Goal: Information Seeking & Learning: Learn about a topic

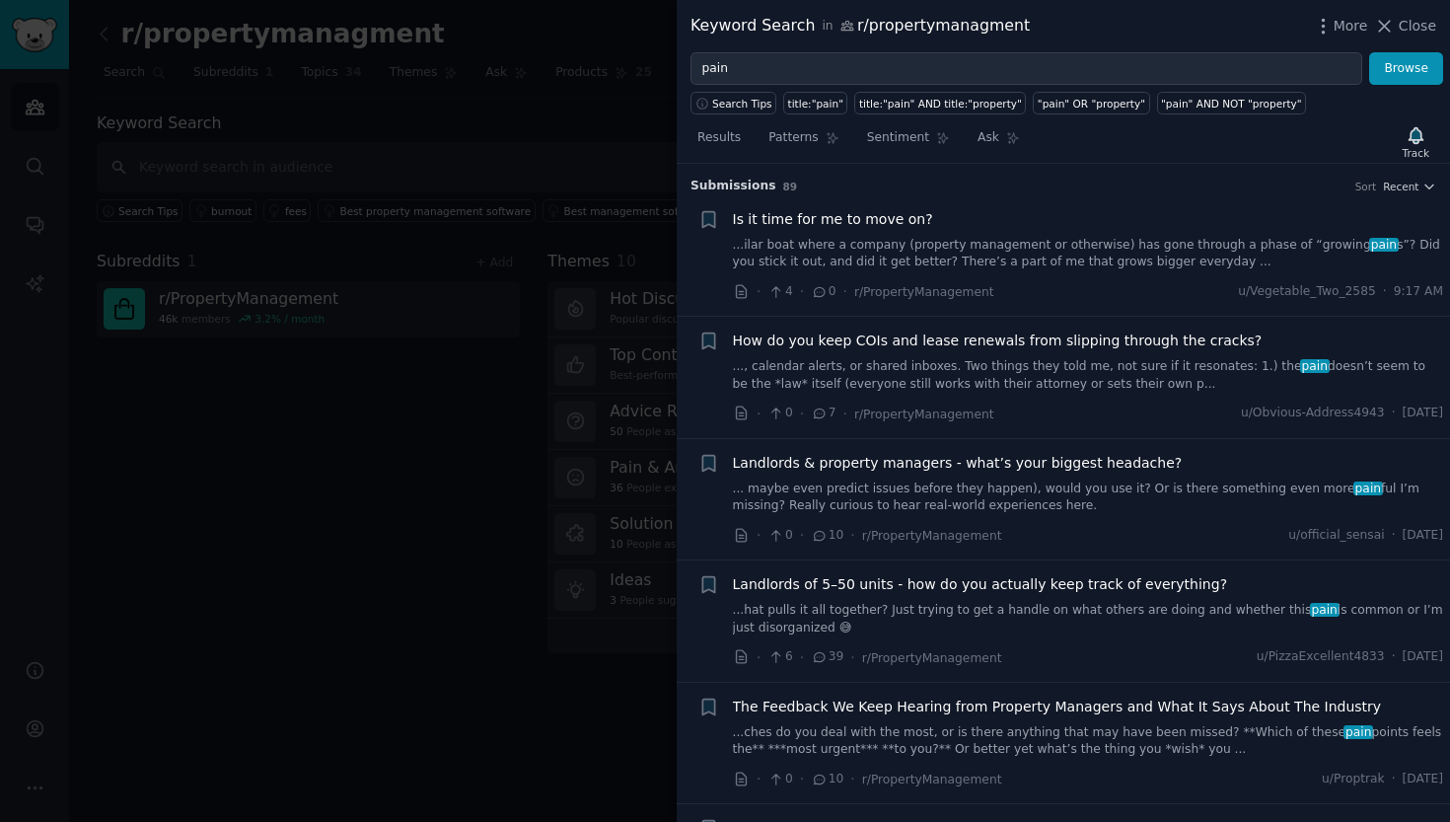
click at [1170, 379] on link "..., calendar alerts, or shared inboxes. Two things they told me, not sure if i…" at bounding box center [1088, 375] width 711 height 35
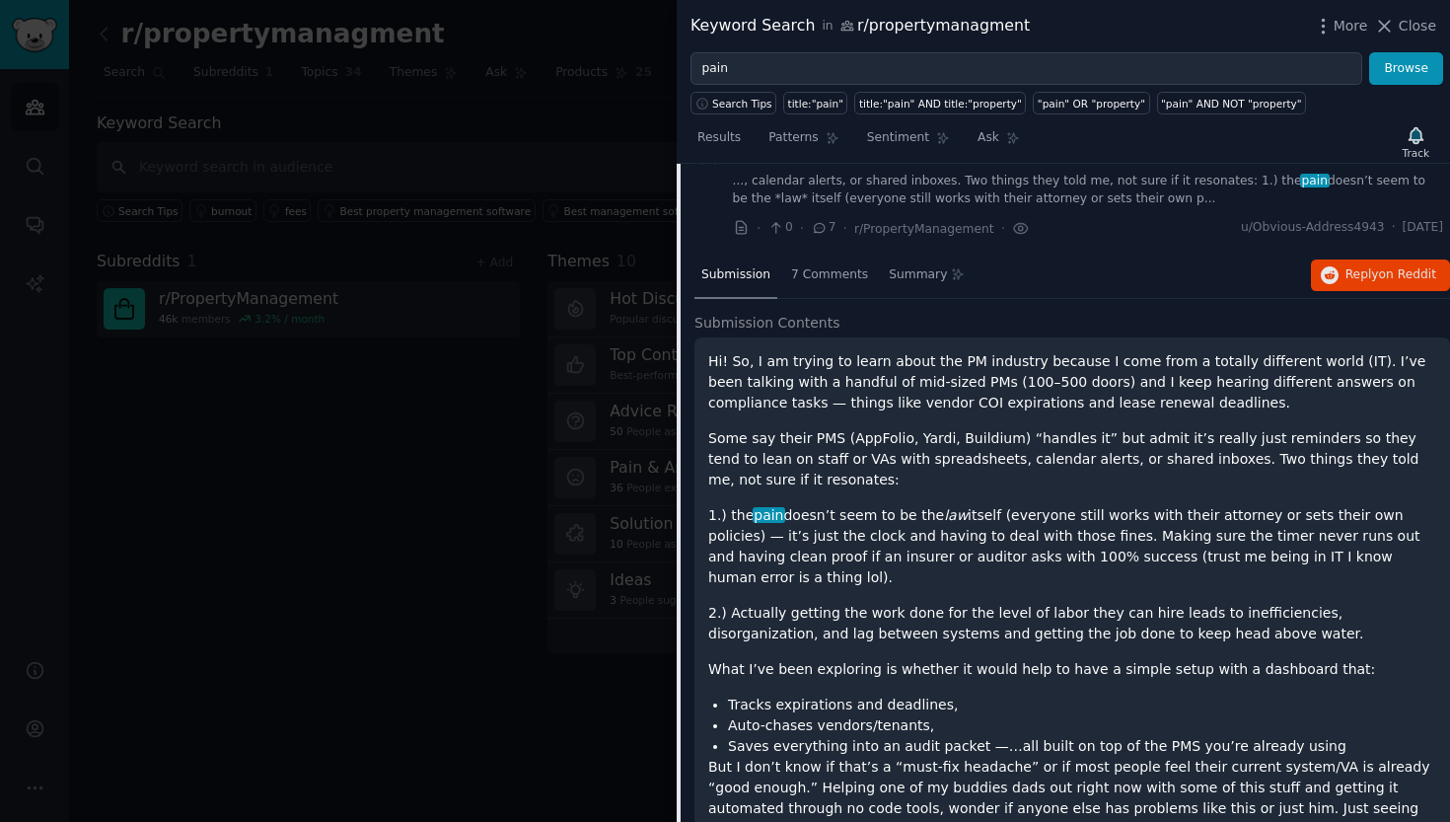
scroll to position [186, 0]
drag, startPoint x: 1209, startPoint y: 52, endPoint x: 1139, endPoint y: 346, distance: 302.2
click at [1139, 350] on p "Hi! So, I am trying to learn about the PM industry because I come from a totall…" at bounding box center [1072, 381] width 728 height 62
click at [1107, 297] on div "Submission 7 Comments Summary Reply on Reddit Submission Contents Hi! So, I am …" at bounding box center [1073, 607] width 756 height 710
click at [1365, 270] on span "Reply on Reddit" at bounding box center [1391, 274] width 91 height 18
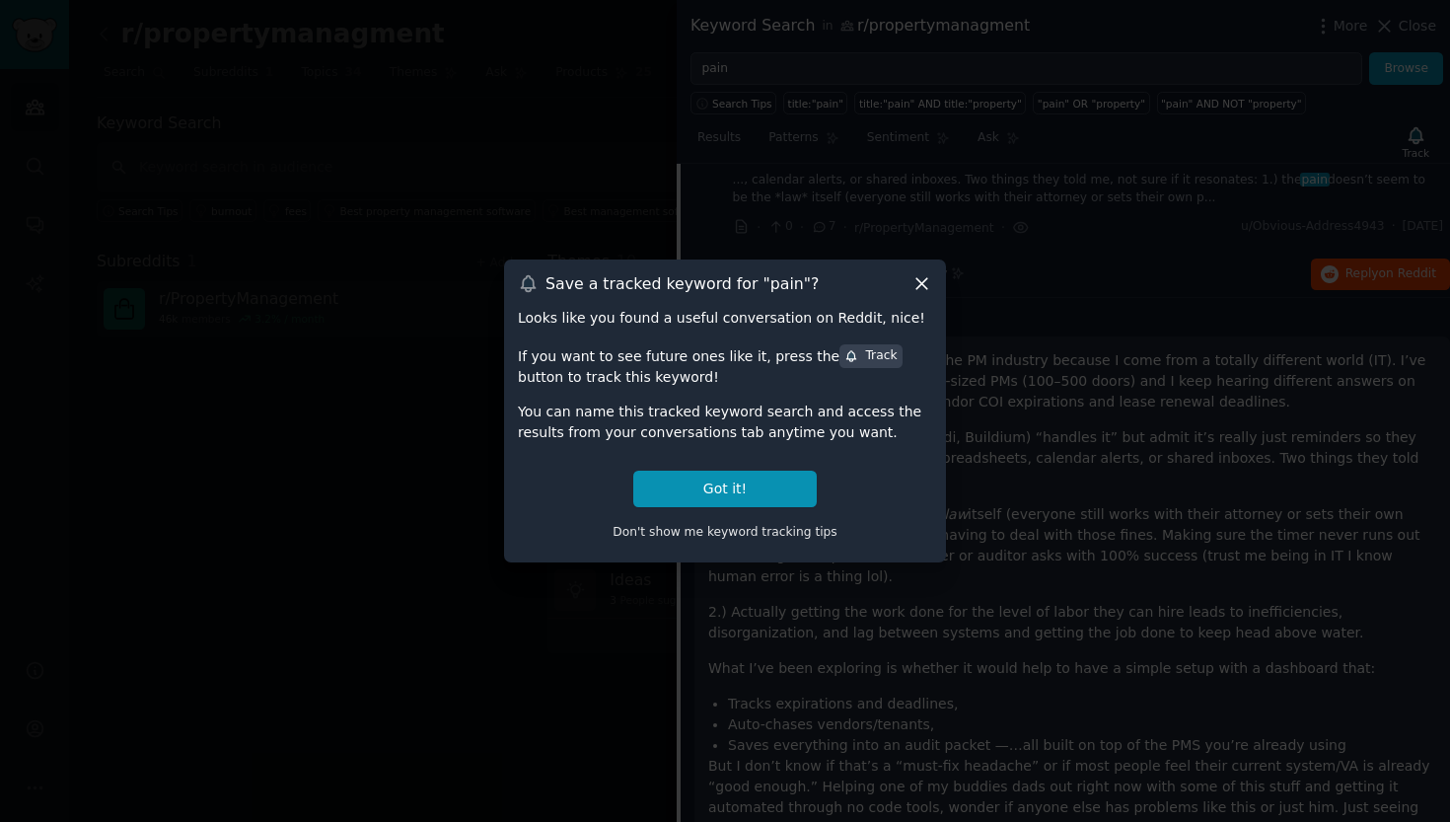
click at [921, 281] on icon at bounding box center [922, 283] width 21 height 21
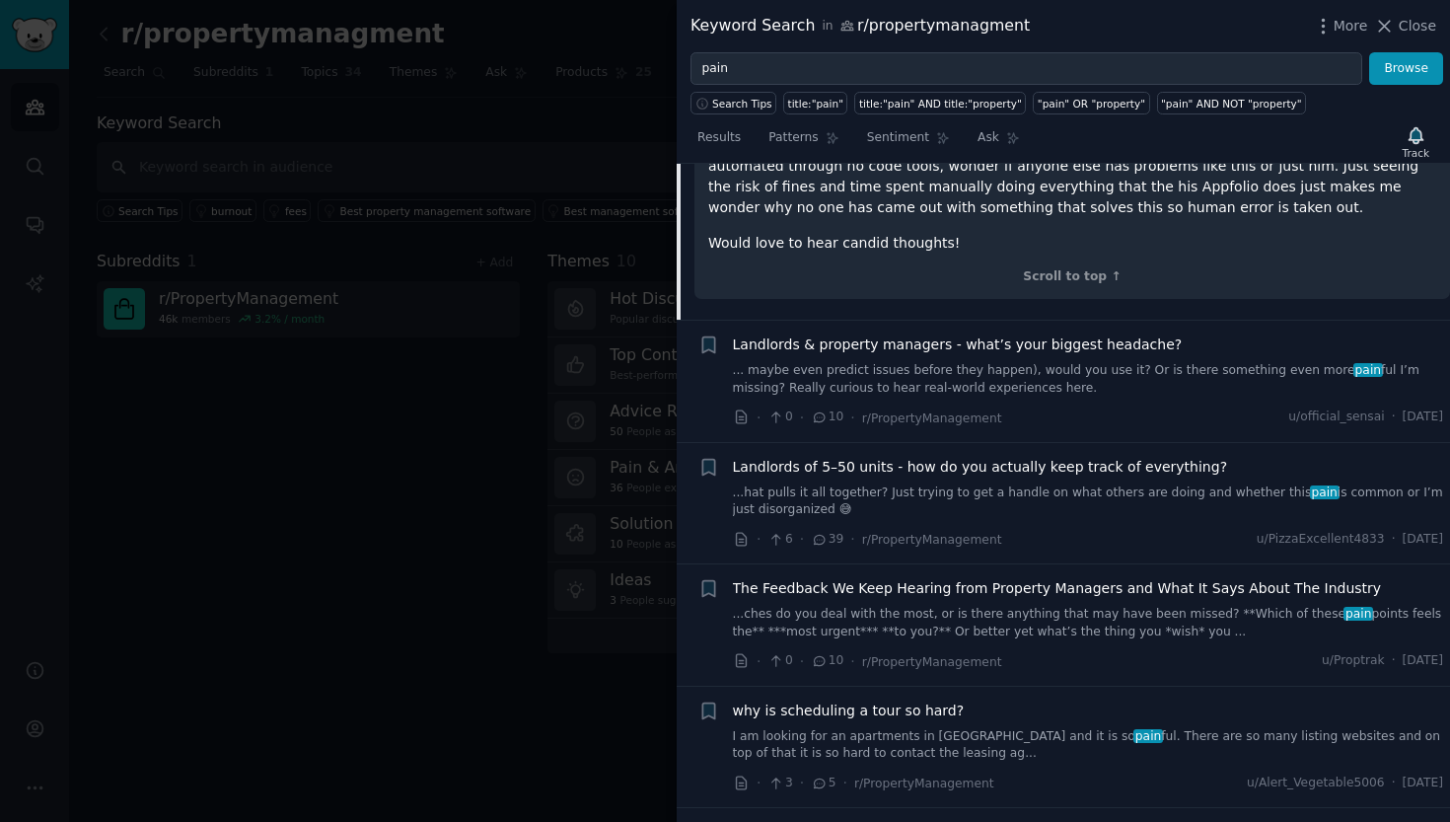
scroll to position [825, 0]
click at [816, 415] on icon at bounding box center [820, 419] width 11 height 9
click at [974, 365] on link "... maybe even predict issues before they happen), would you use it? Or is ther…" at bounding box center [1088, 382] width 711 height 35
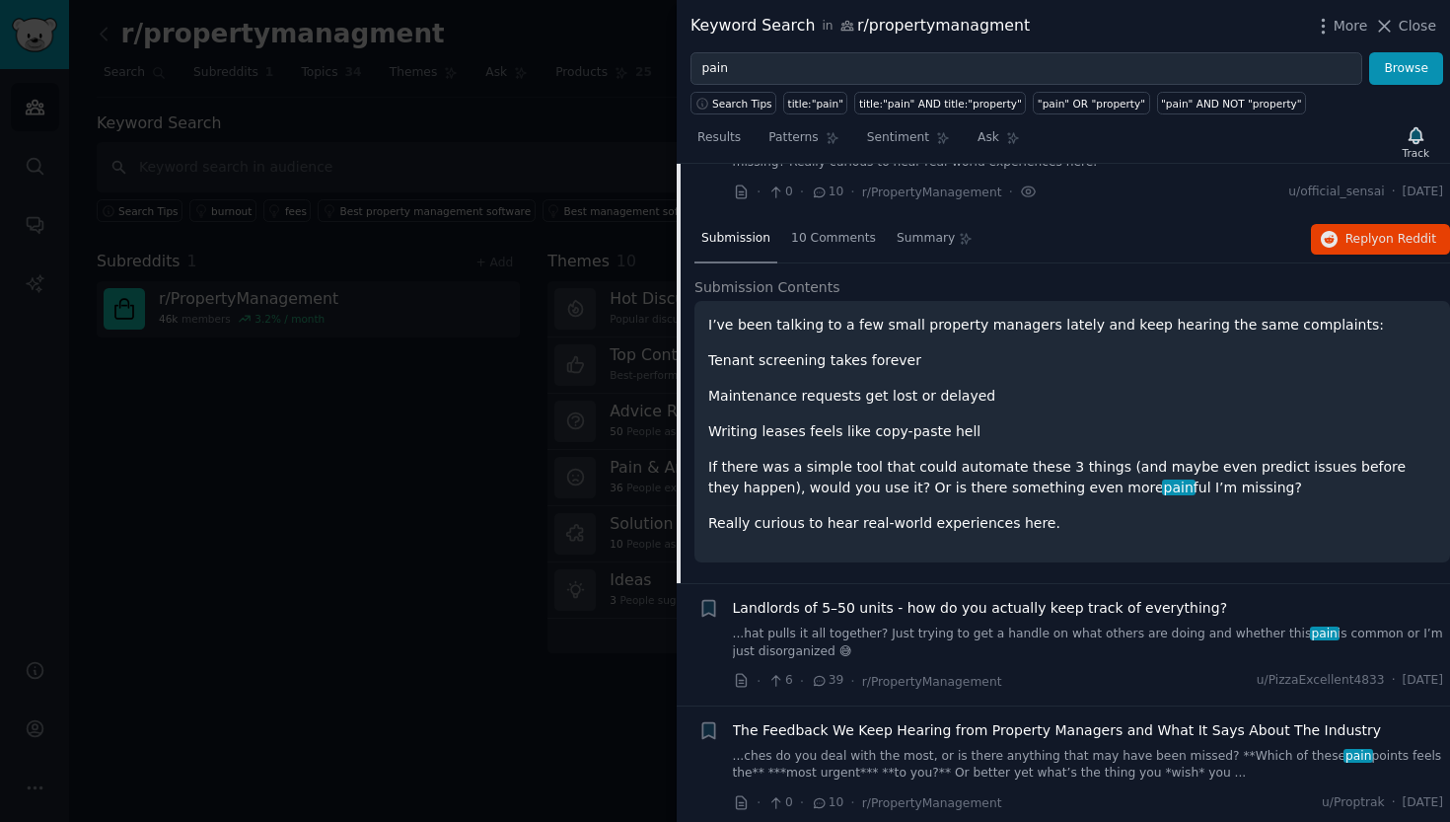
scroll to position [272, 0]
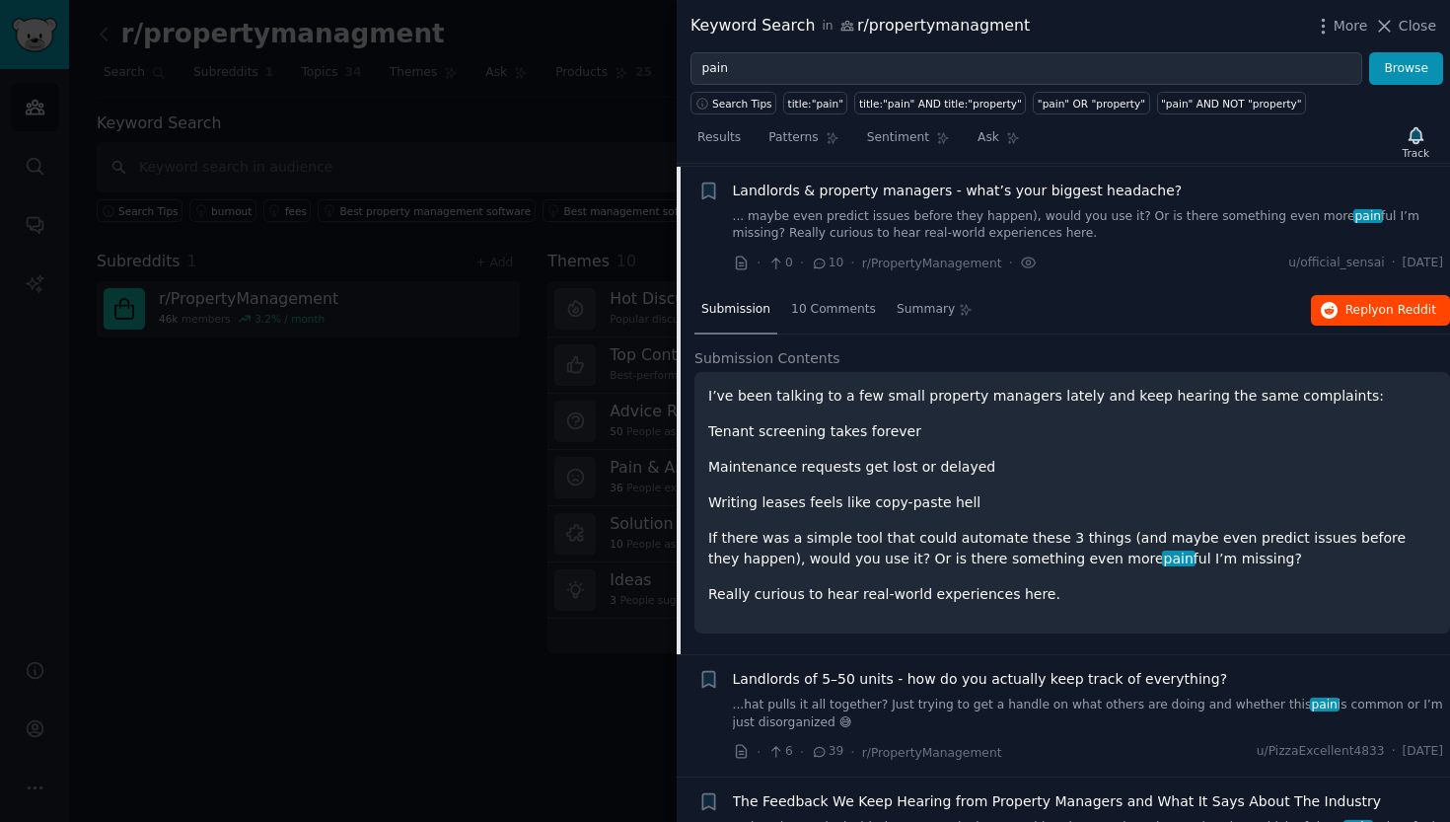
click at [1389, 303] on span "on Reddit" at bounding box center [1407, 310] width 57 height 14
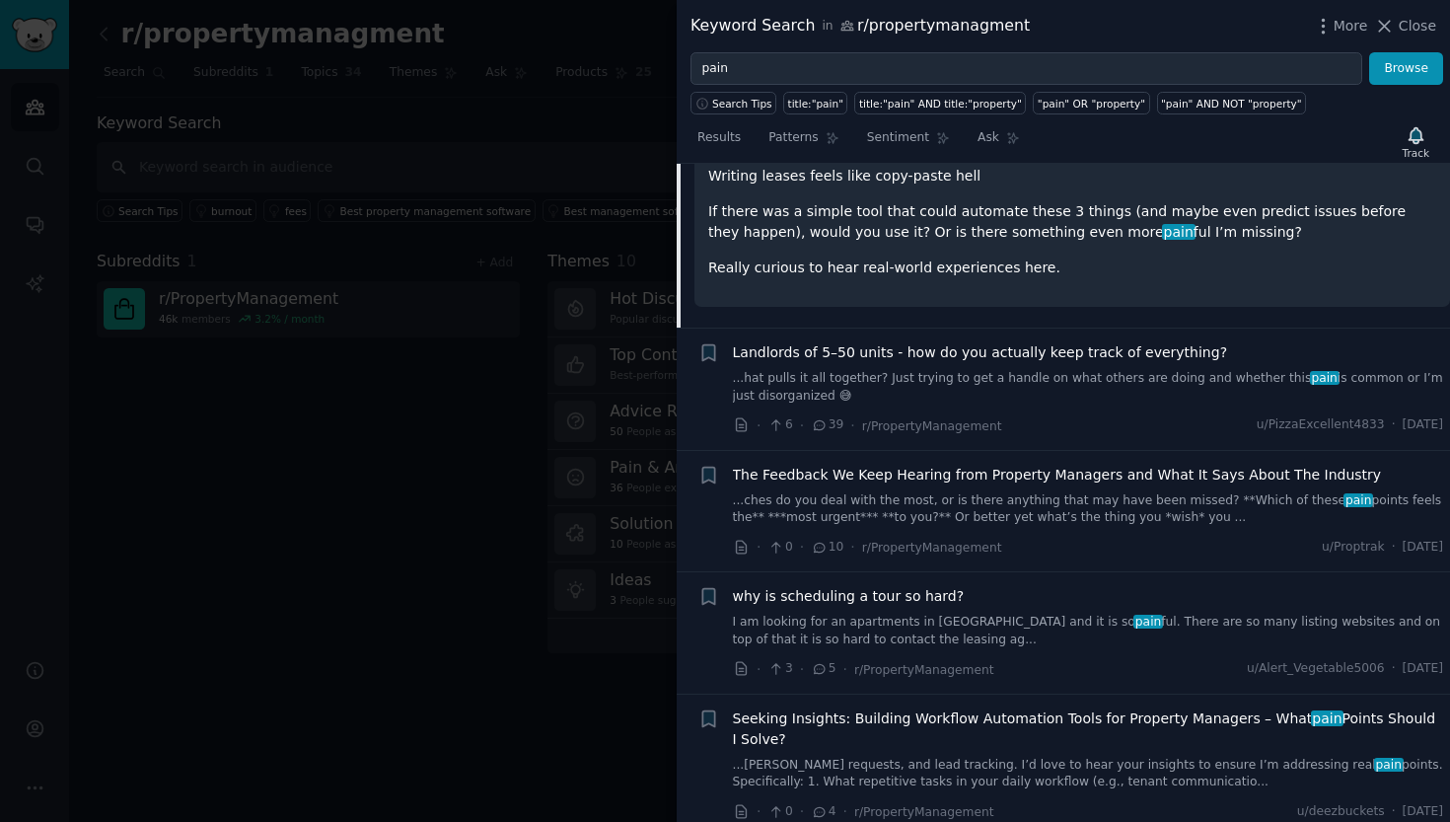
scroll to position [601, 0]
click at [810, 503] on link "...ches do you deal with the most, or is there anything that may have been miss…" at bounding box center [1088, 507] width 711 height 35
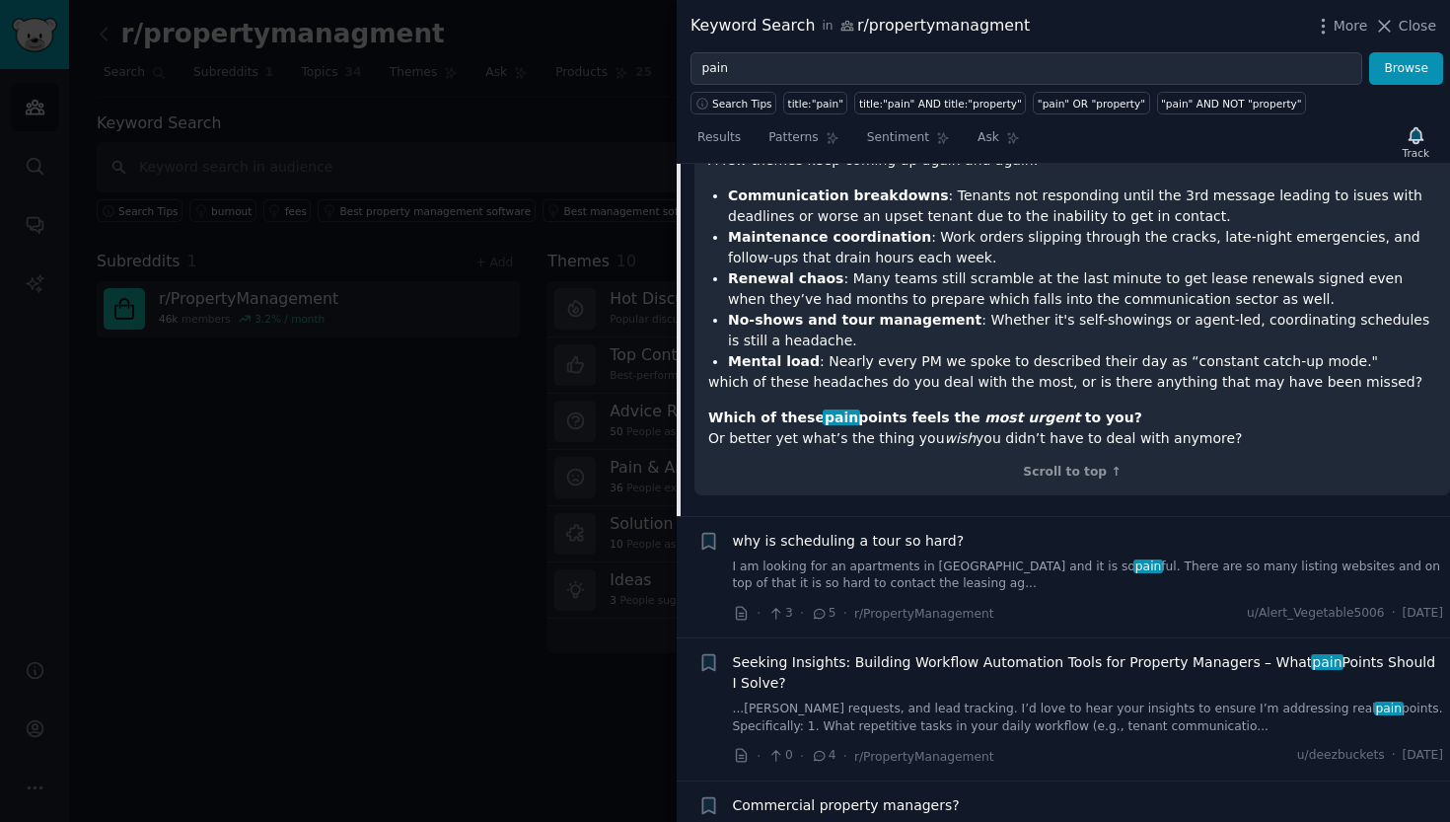
scroll to position [809, 0]
click at [1100, 564] on link "I am looking for an apartments in [GEOGRAPHIC_DATA] and it is so pain ful. Ther…" at bounding box center [1088, 574] width 711 height 35
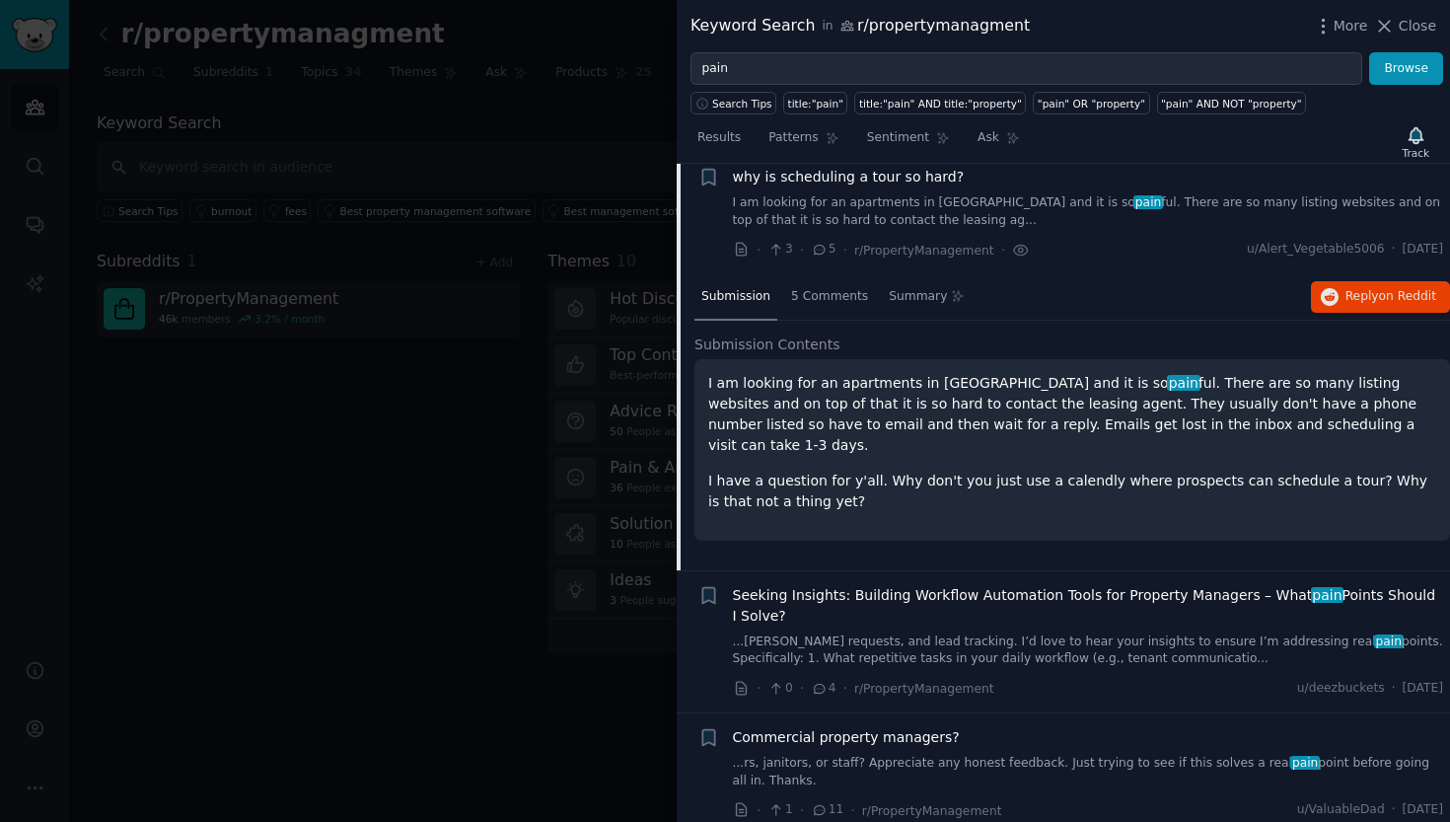
scroll to position [634, 0]
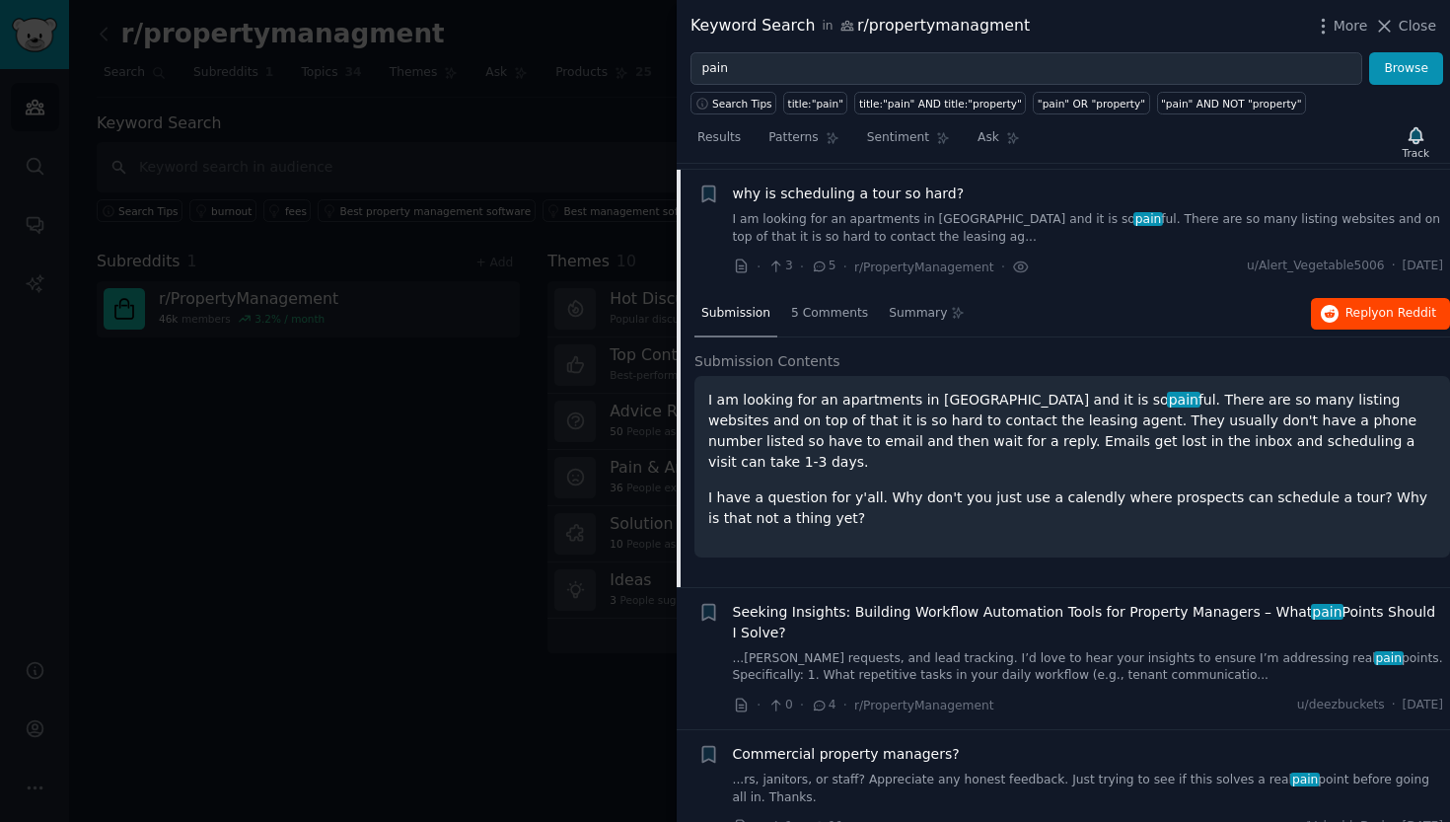
click at [1364, 306] on span "Reply on Reddit" at bounding box center [1391, 314] width 91 height 18
click at [1014, 629] on span "Seeking Insights: Building Workflow Automation Tools for Property Managers – Wh…" at bounding box center [1088, 622] width 711 height 41
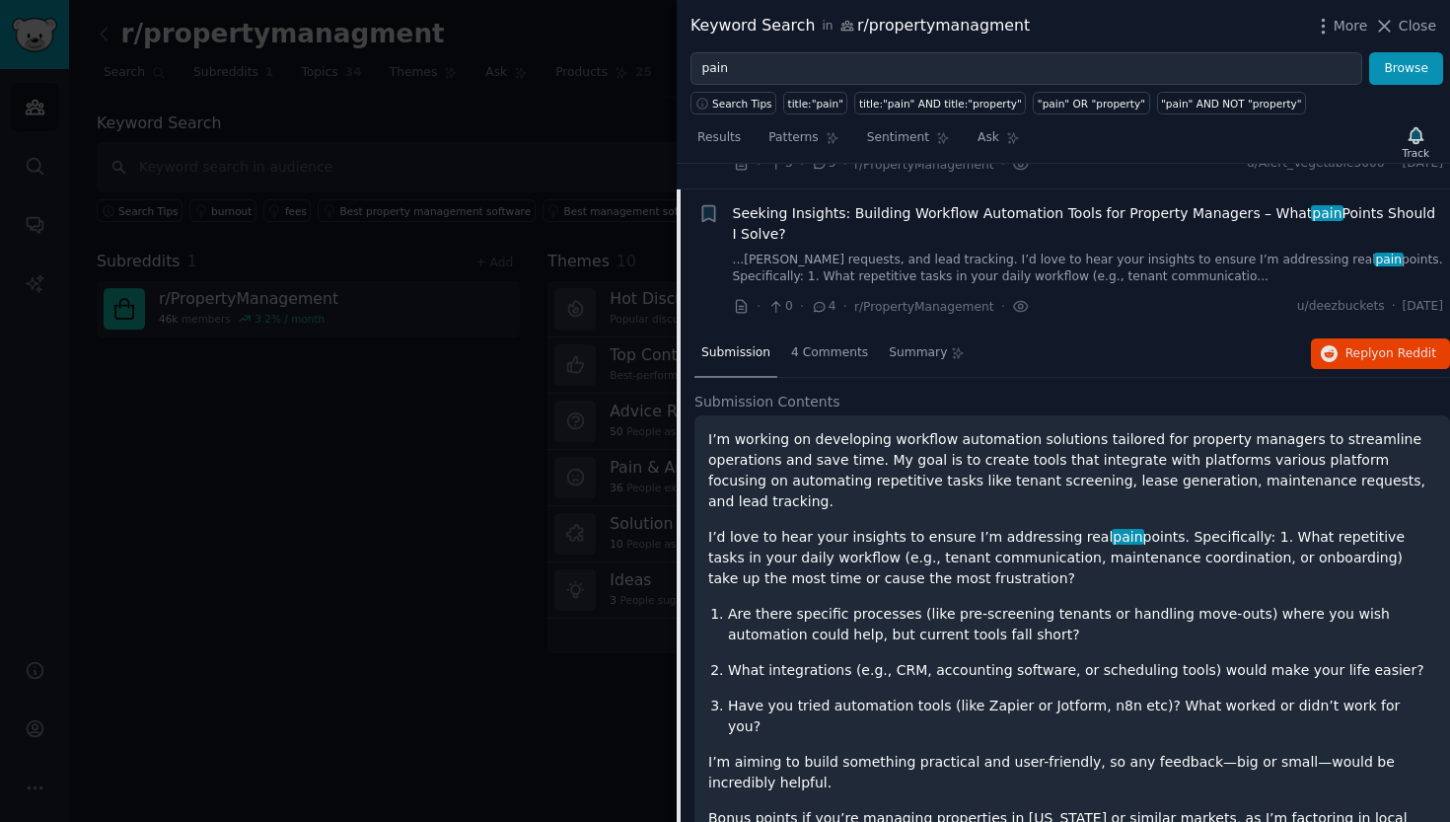
scroll to position [703, 0]
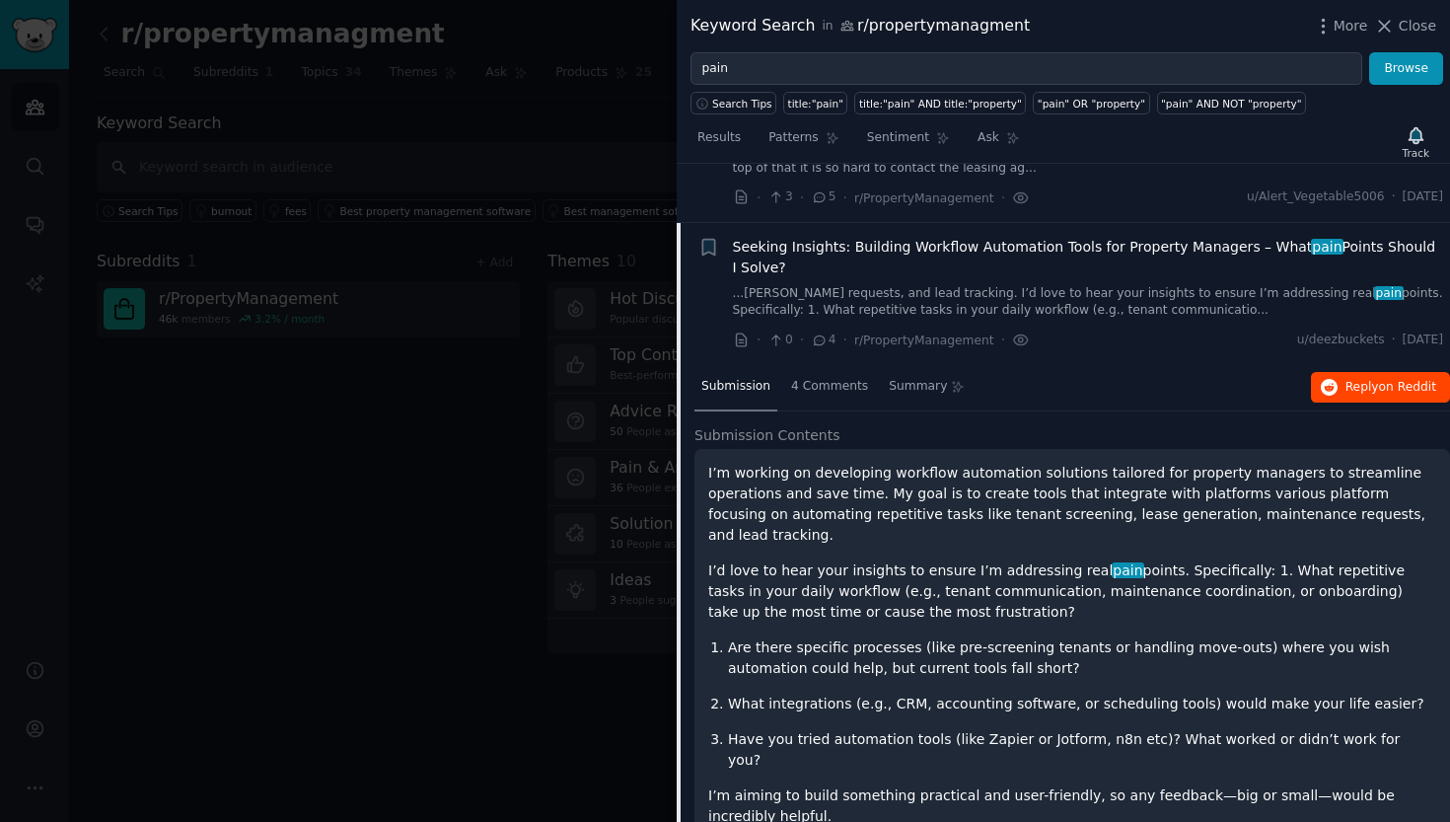
click at [1379, 380] on span "on Reddit" at bounding box center [1407, 387] width 57 height 14
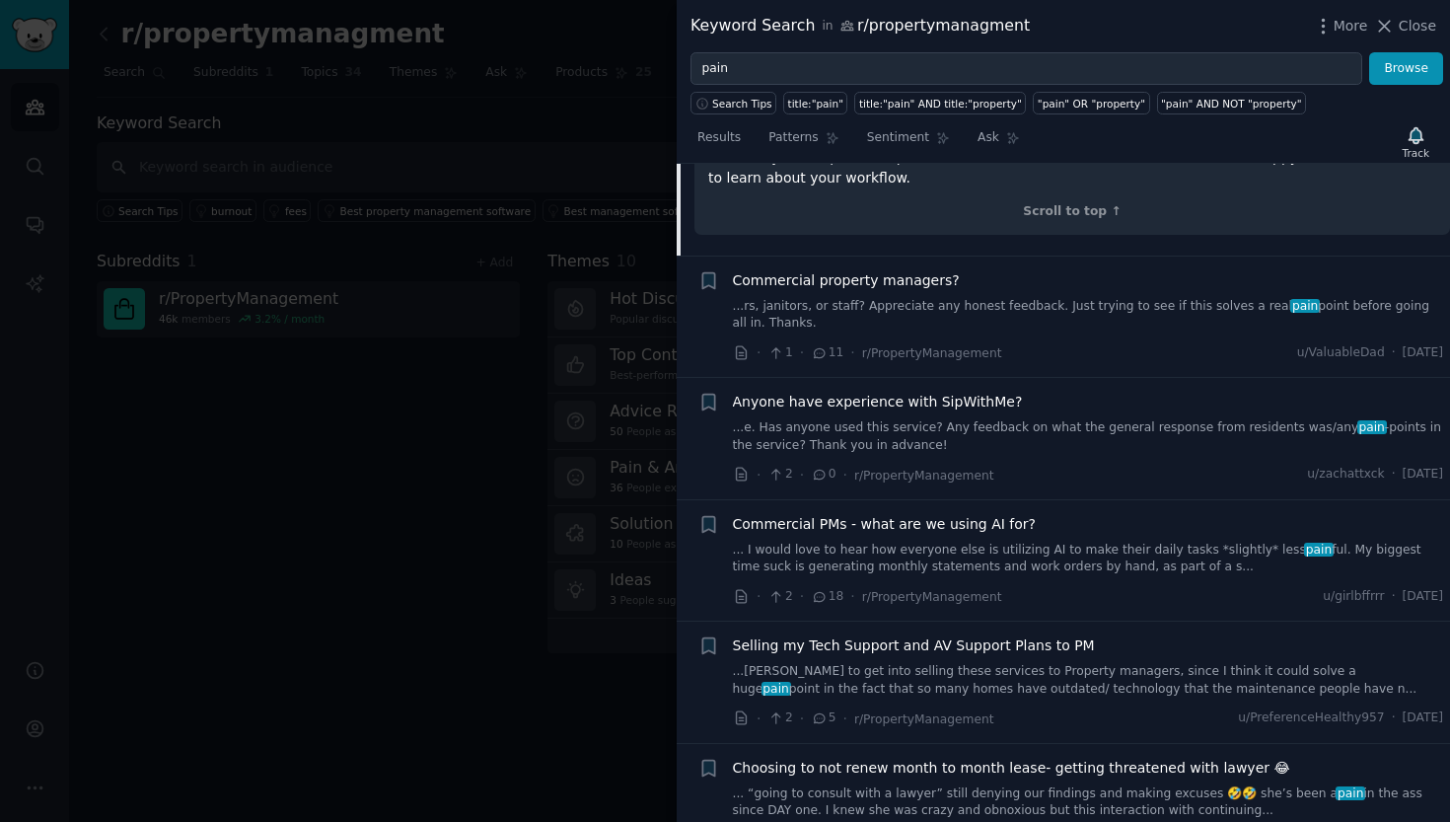
scroll to position [1494, 0]
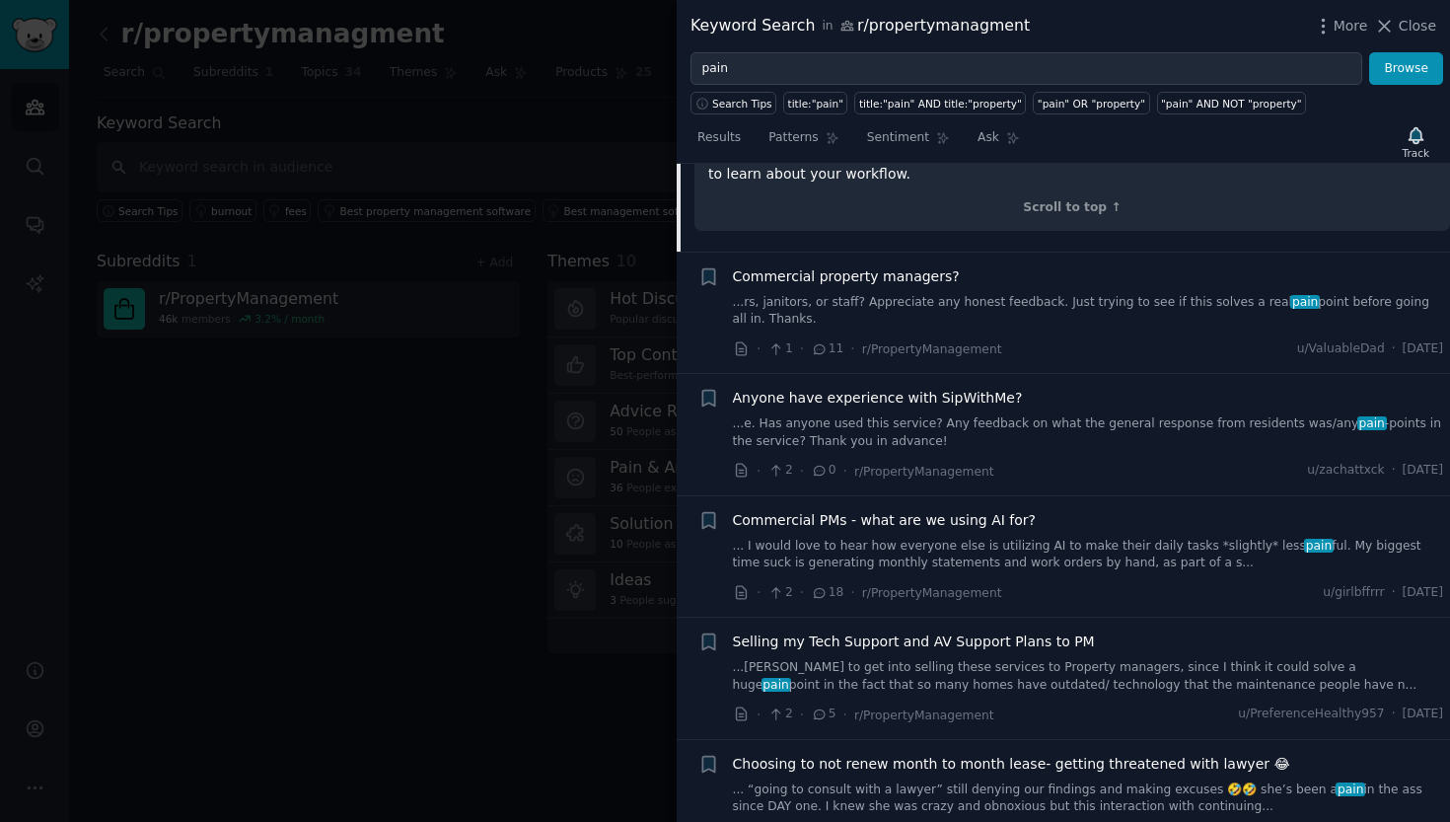
click at [1028, 538] on link "... I would love to hear how everyone else is utilizing AI to make their daily …" at bounding box center [1088, 555] width 711 height 35
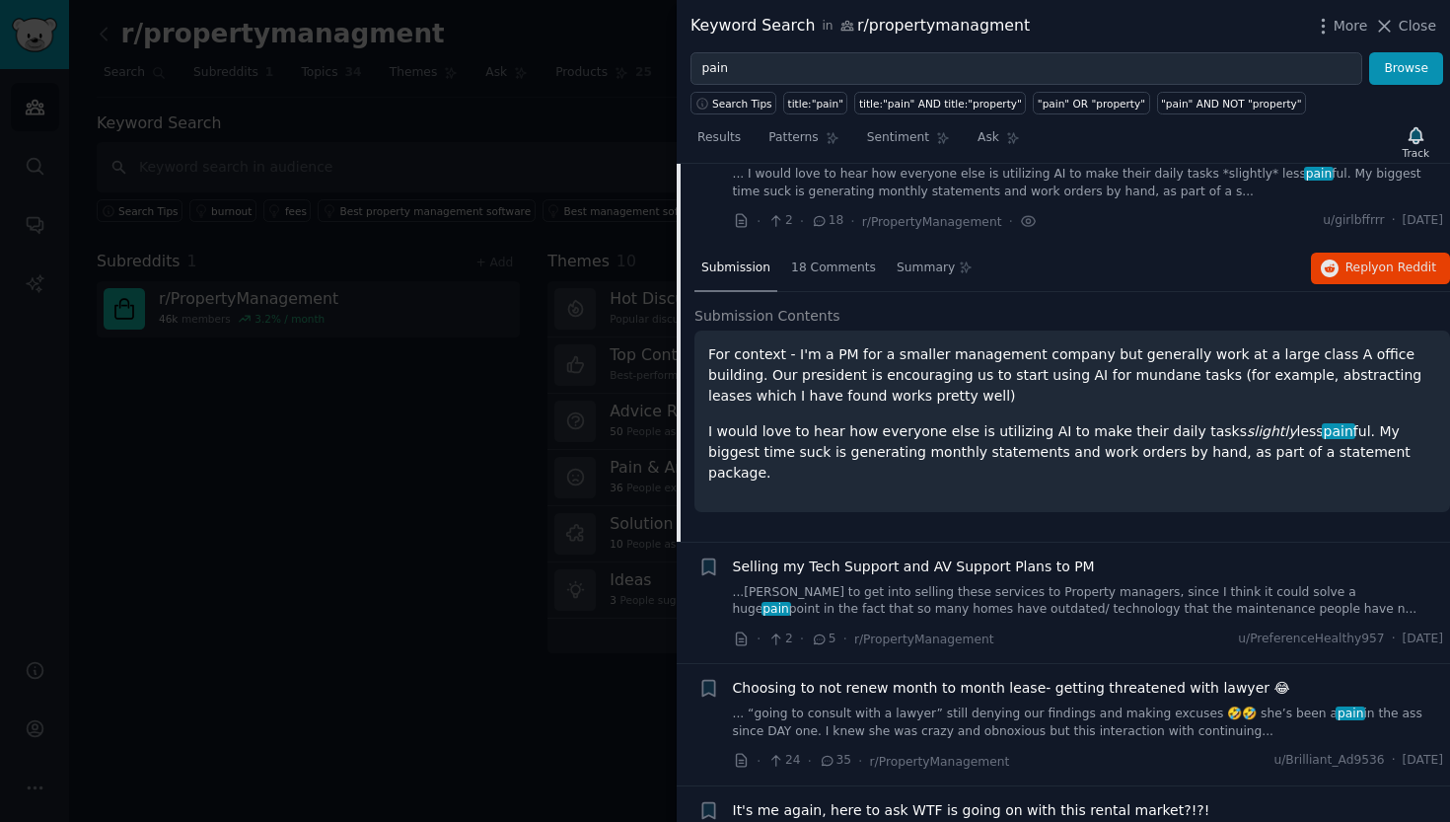
scroll to position [1139, 0]
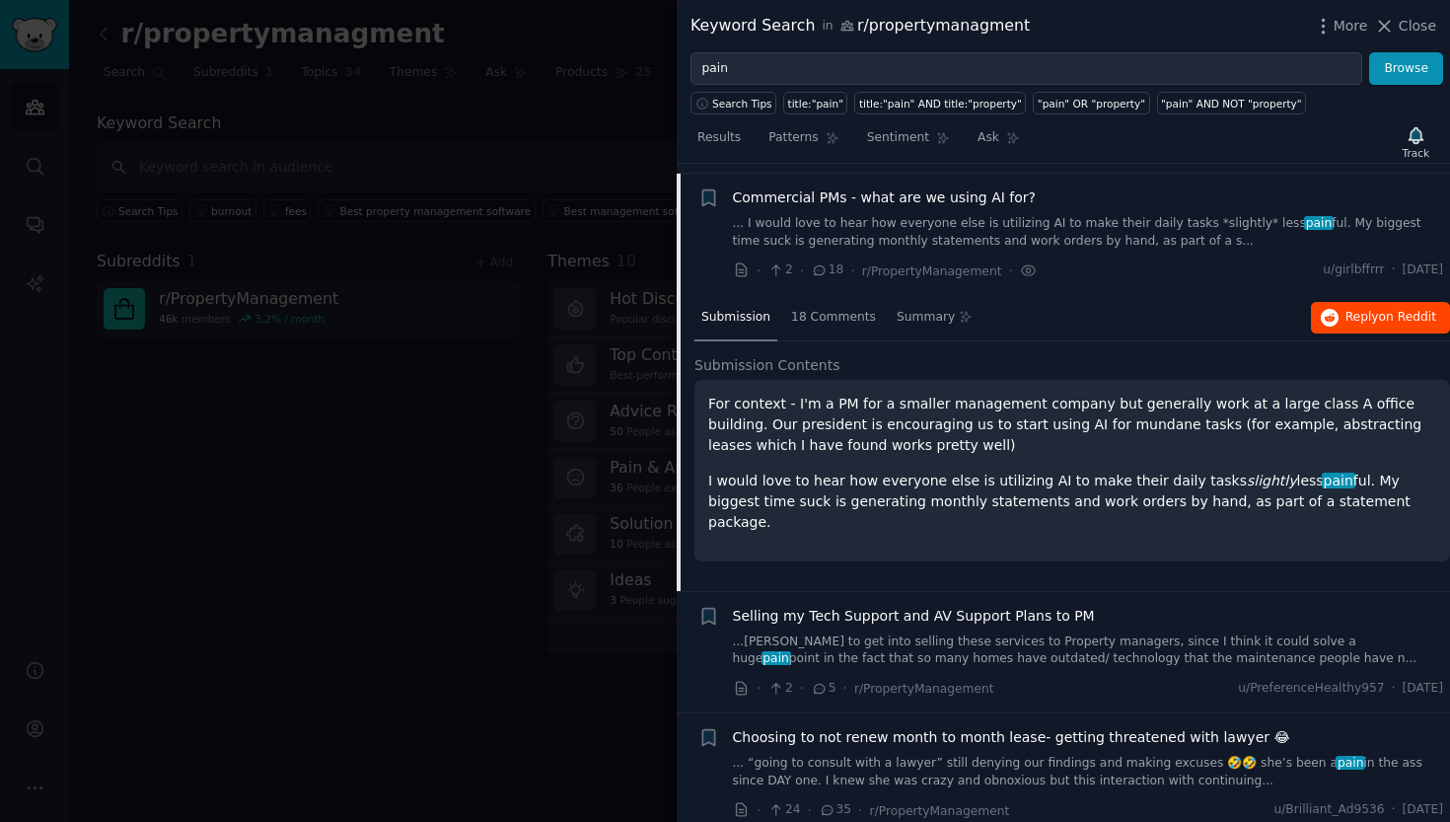
click at [1405, 310] on span "on Reddit" at bounding box center [1407, 317] width 57 height 14
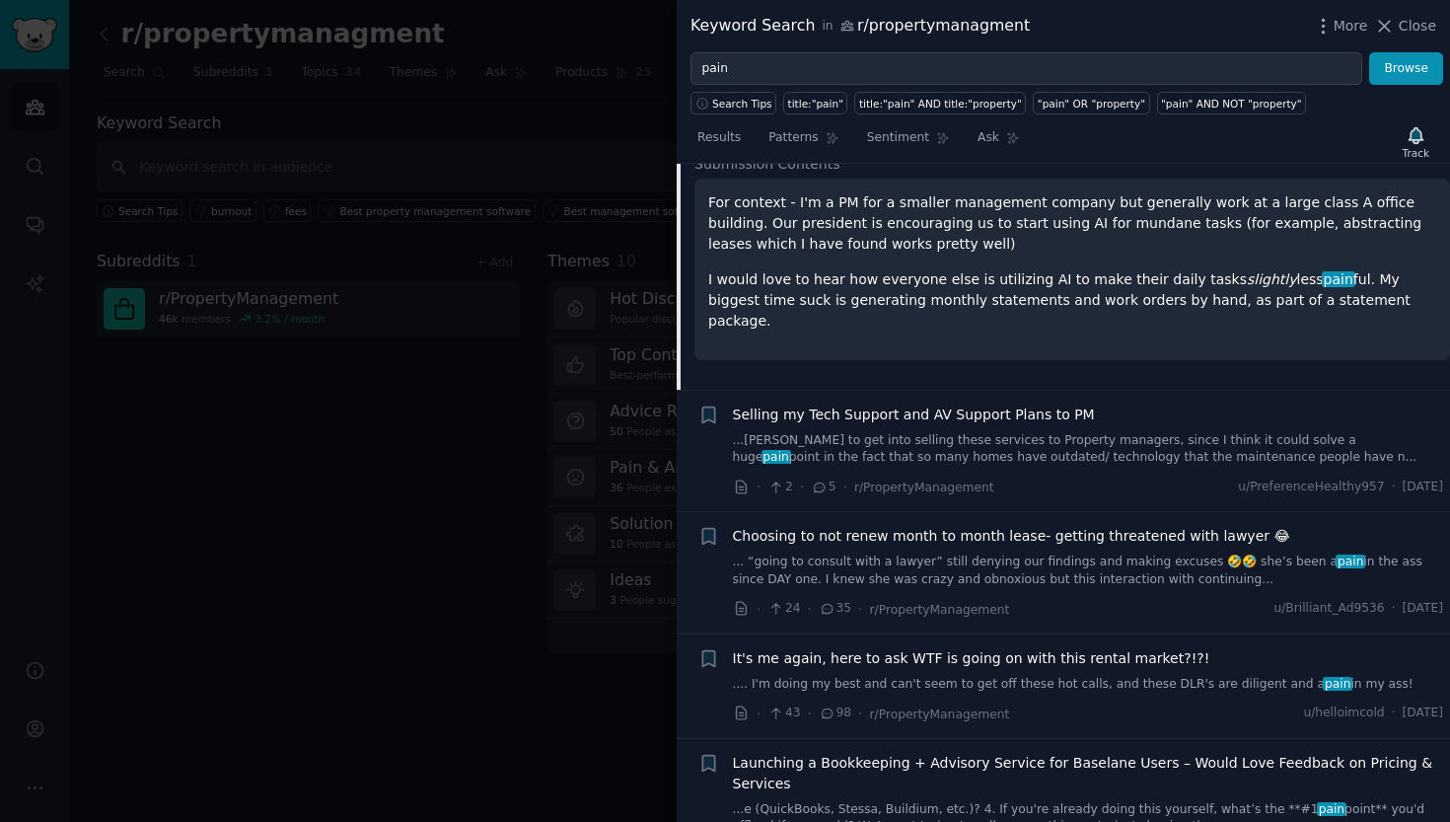
scroll to position [1343, 0]
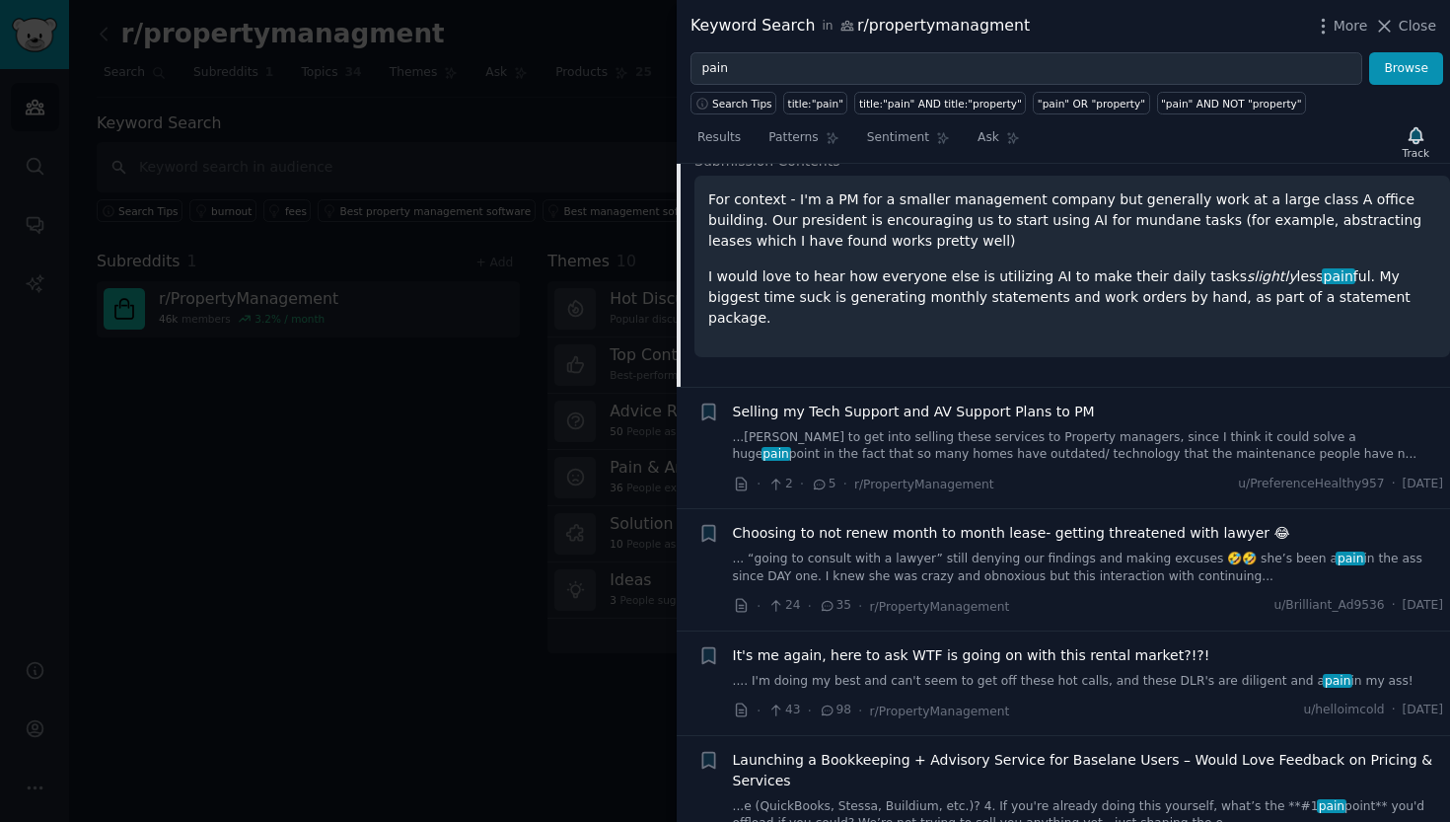
click at [920, 554] on link "... “going to consult with a lawyer” still denying our findings and making excu…" at bounding box center [1088, 568] width 711 height 35
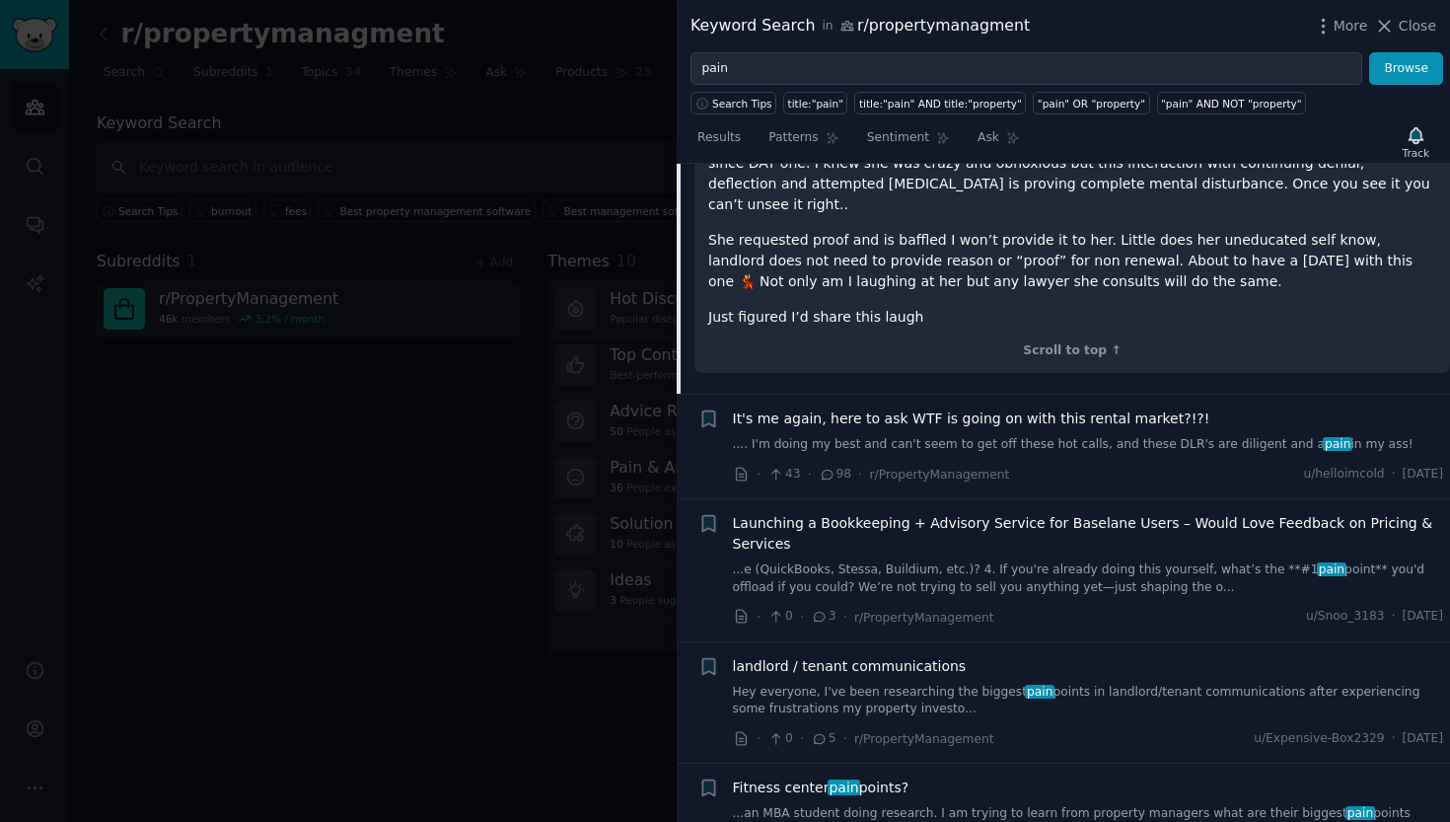
scroll to position [1709, 0]
click at [994, 558] on link "...e (QuickBooks, Stessa, Buildium, etc.)? 4. If you're already doing this your…" at bounding box center [1088, 575] width 711 height 35
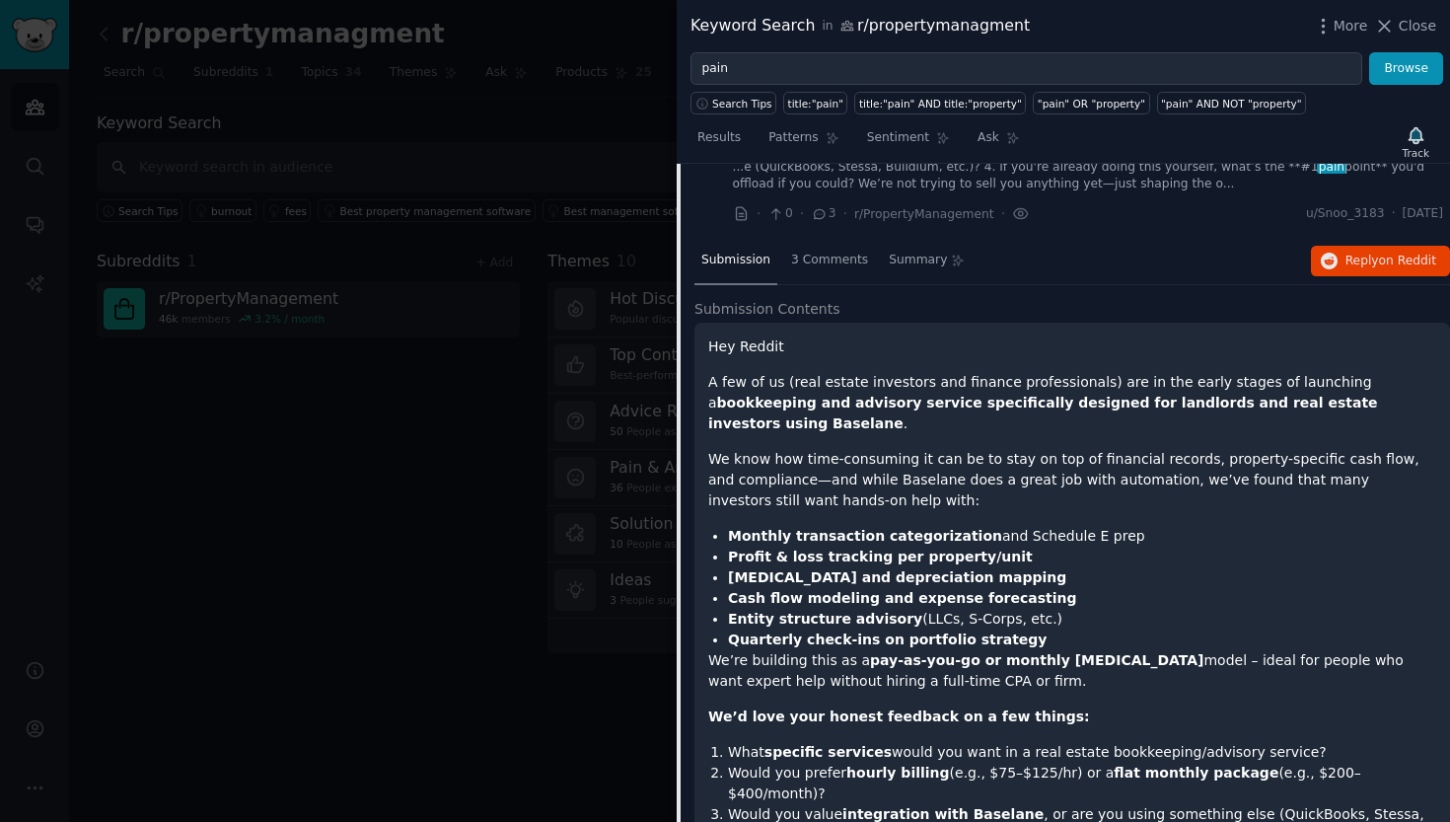
scroll to position [1695, 0]
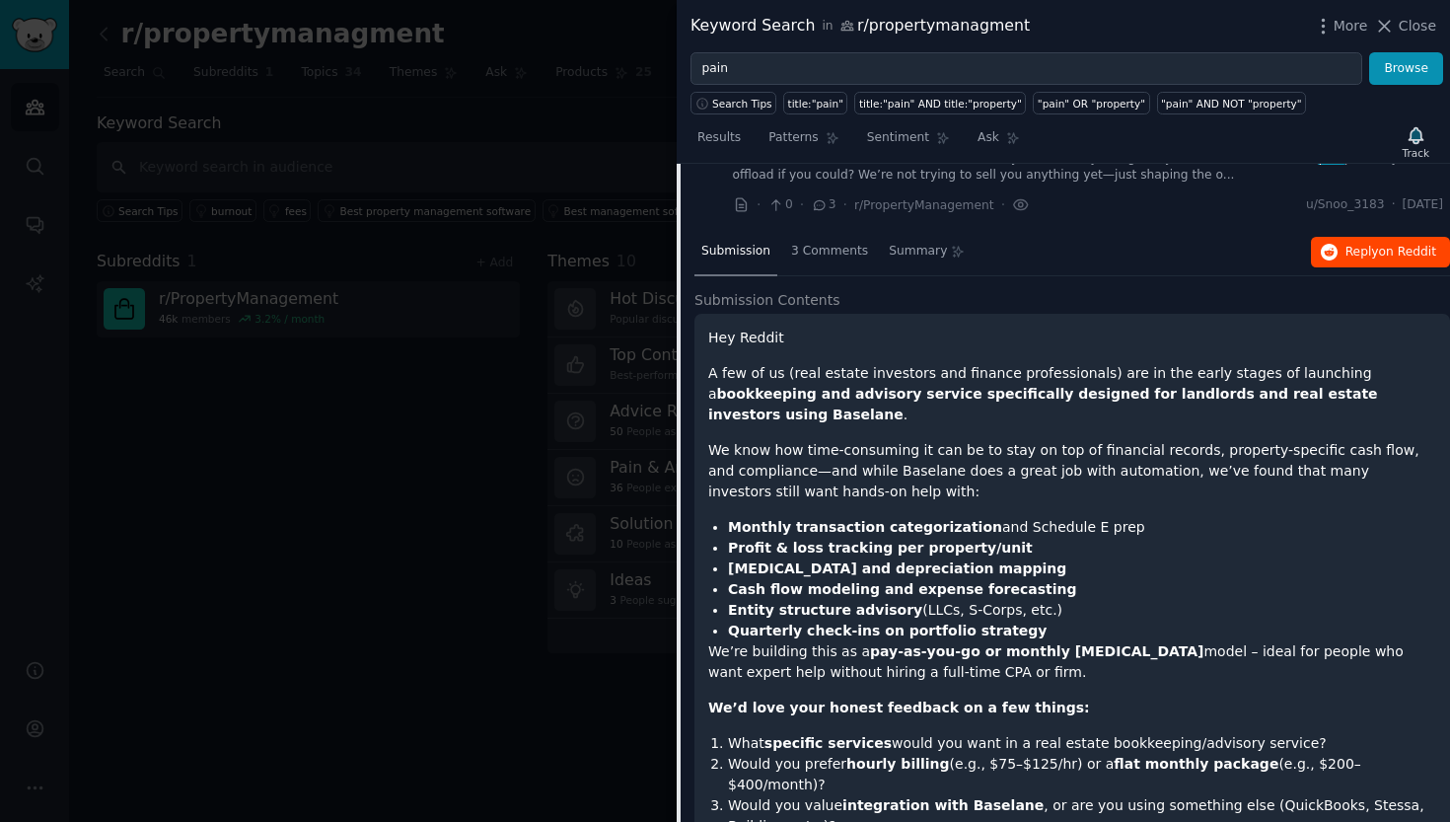
click at [1337, 237] on button "Reply on Reddit" at bounding box center [1380, 253] width 139 height 32
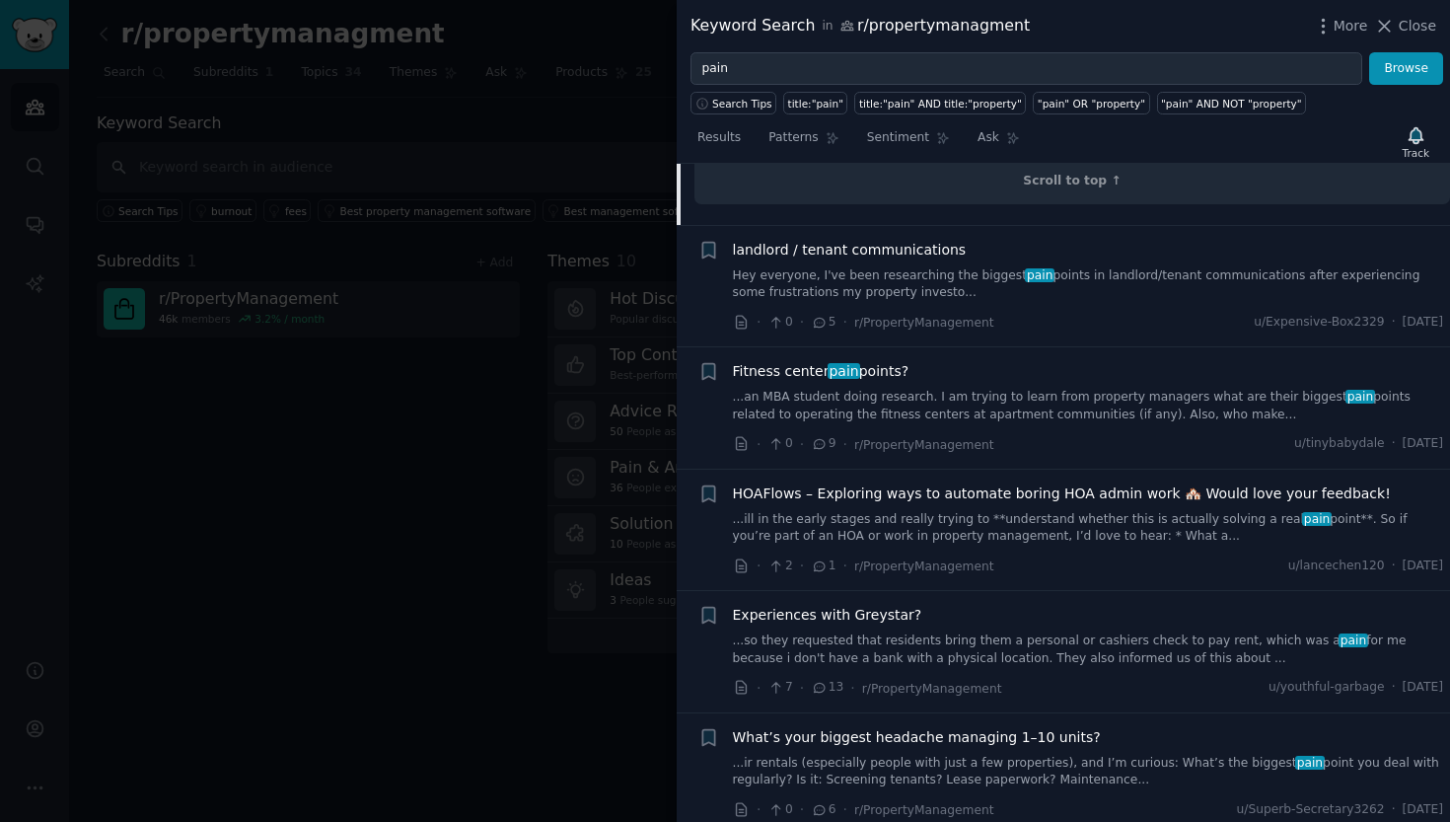
scroll to position [2596, 0]
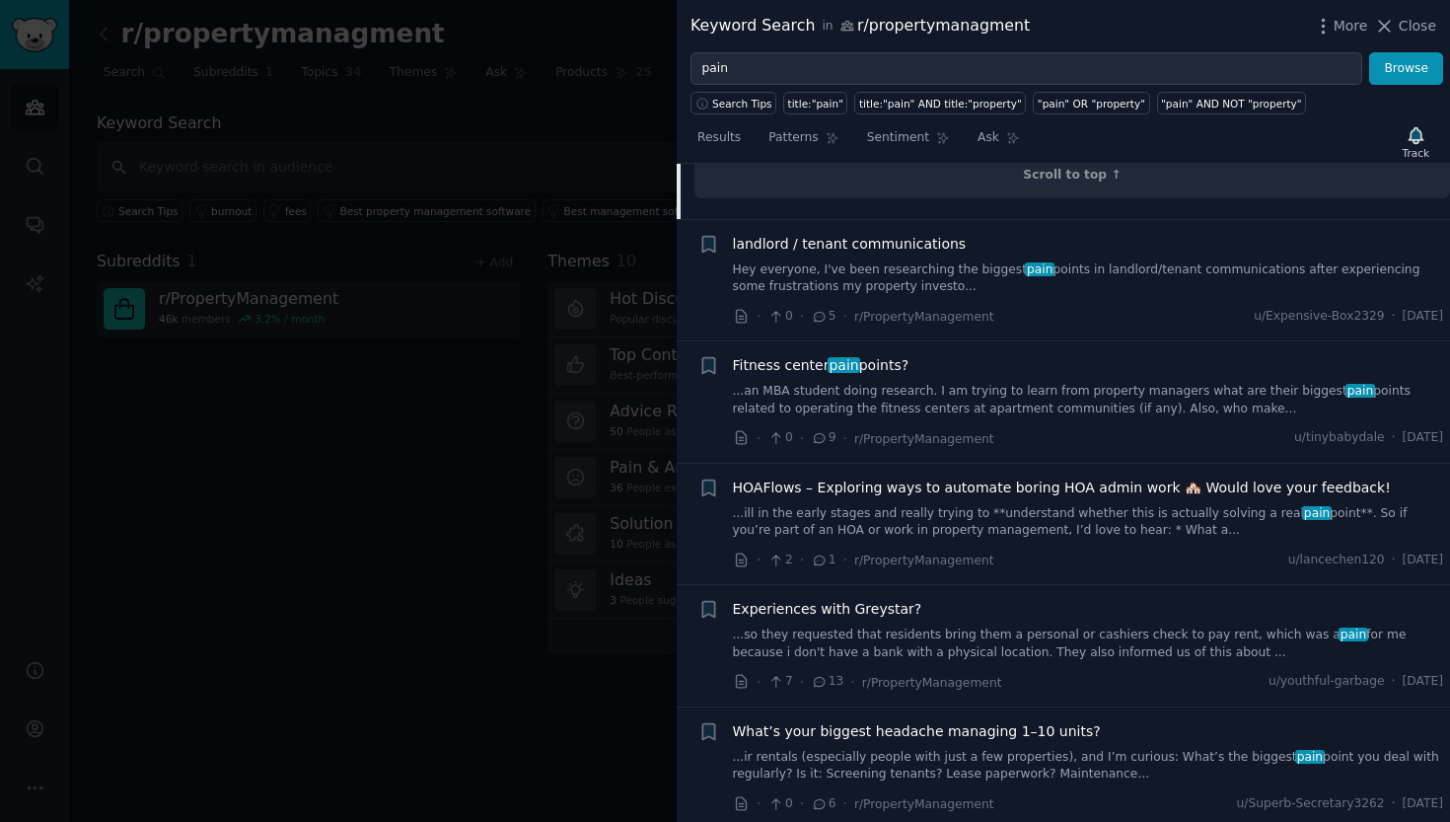
click at [1022, 505] on link "...ill in the early stages and really trying to **understand whether this is ac…" at bounding box center [1088, 522] width 711 height 35
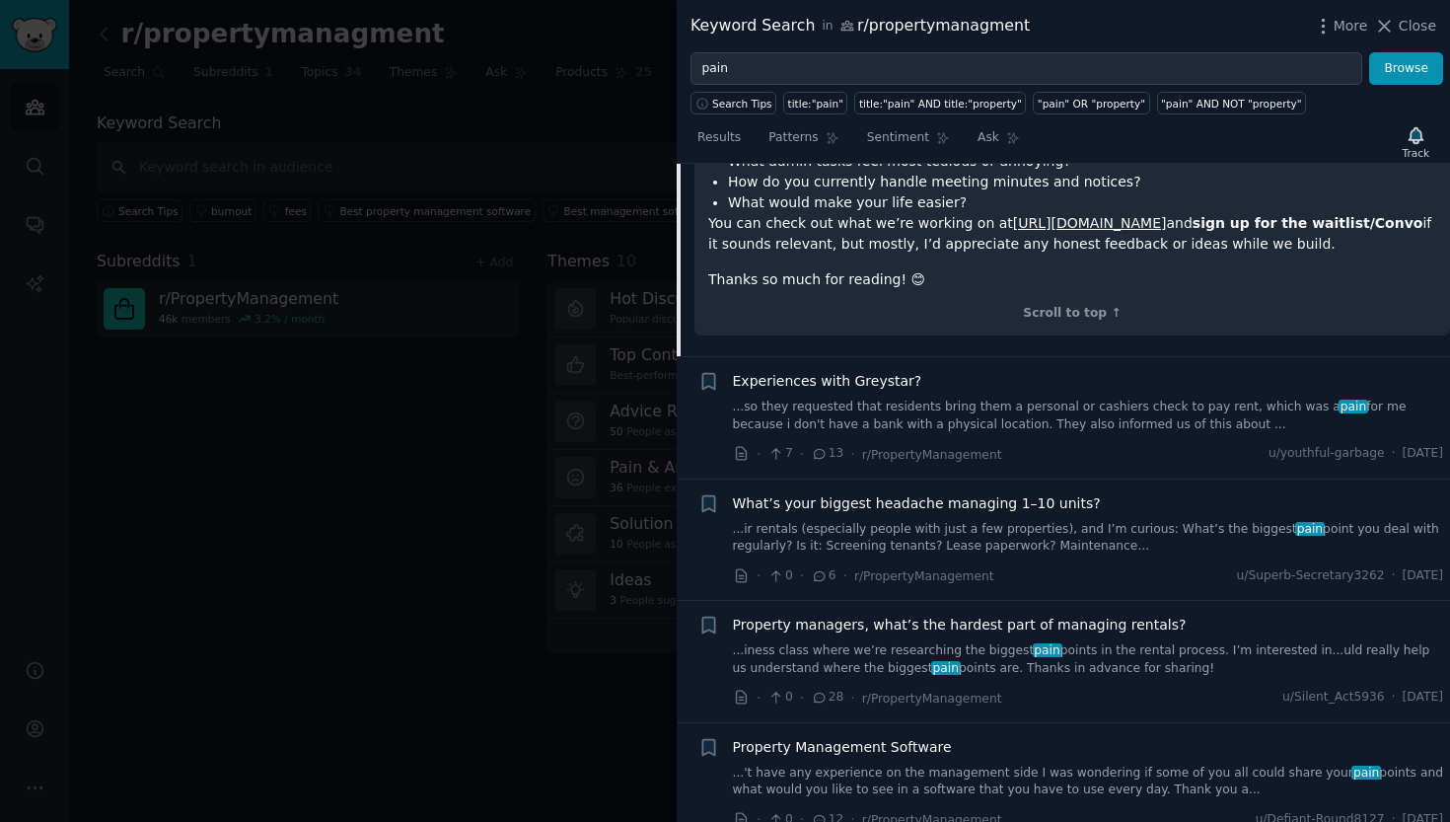
scroll to position [1989, 0]
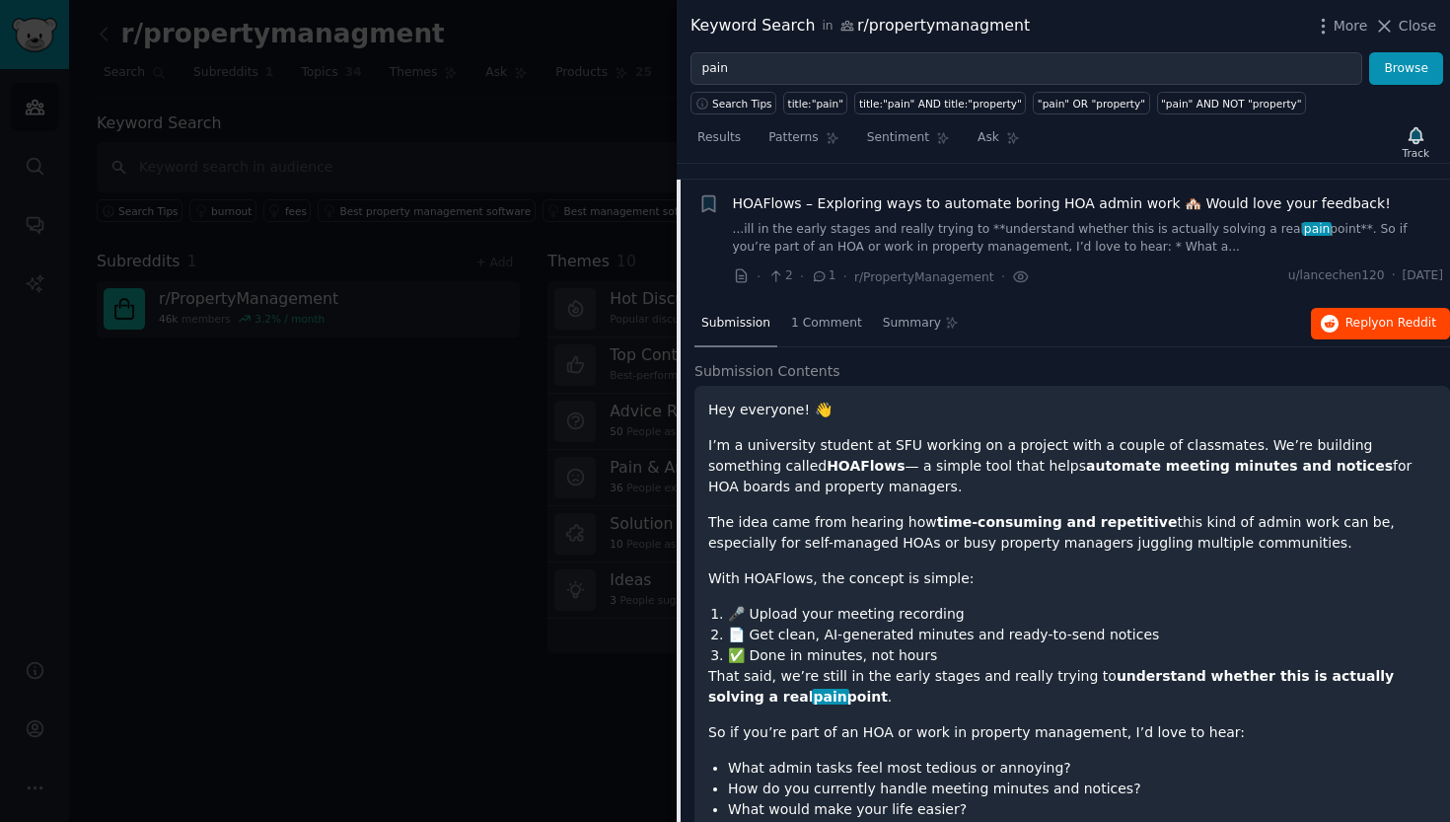
click at [1379, 316] on span "on Reddit" at bounding box center [1407, 323] width 57 height 14
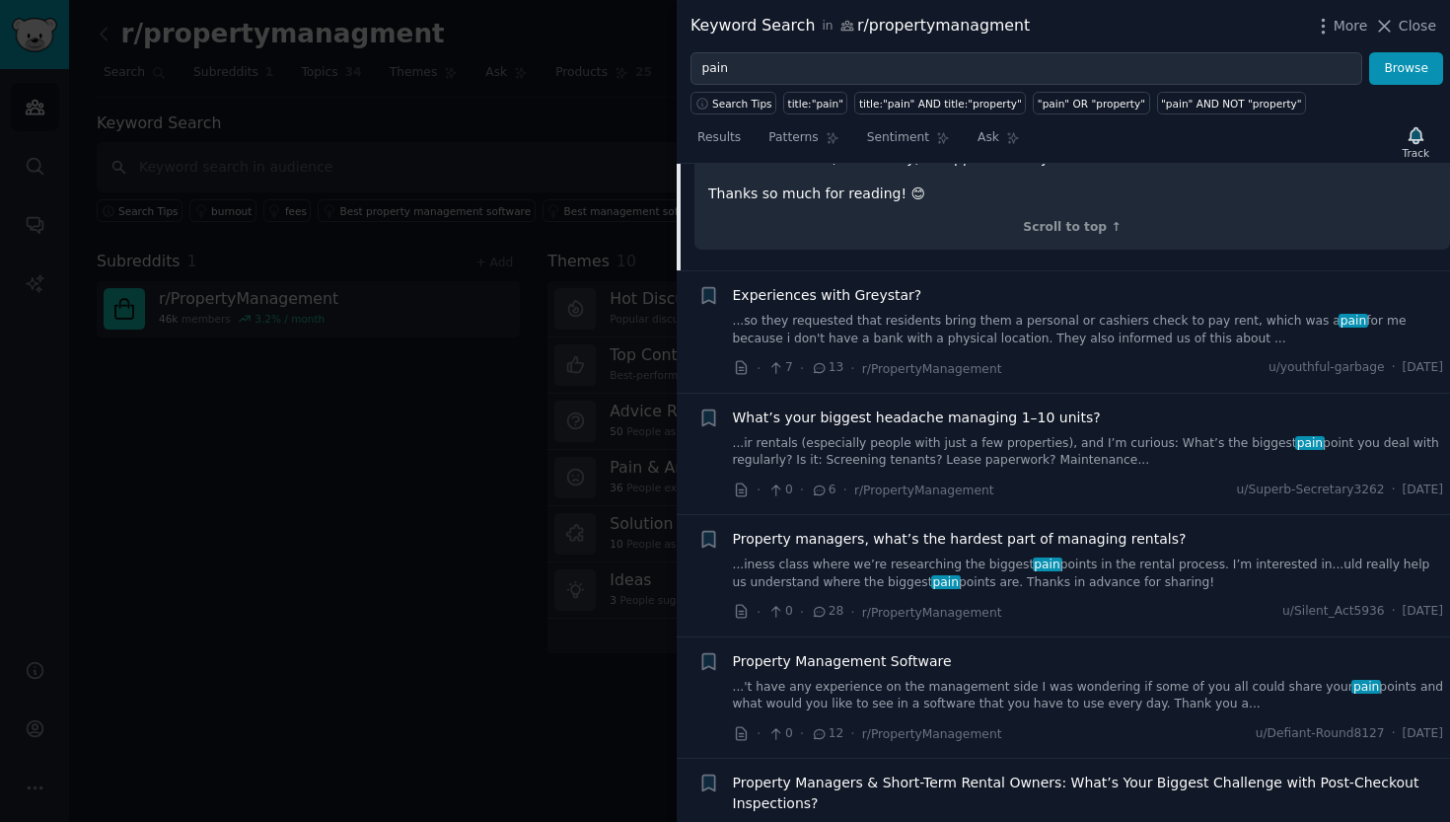
scroll to position [2734, 0]
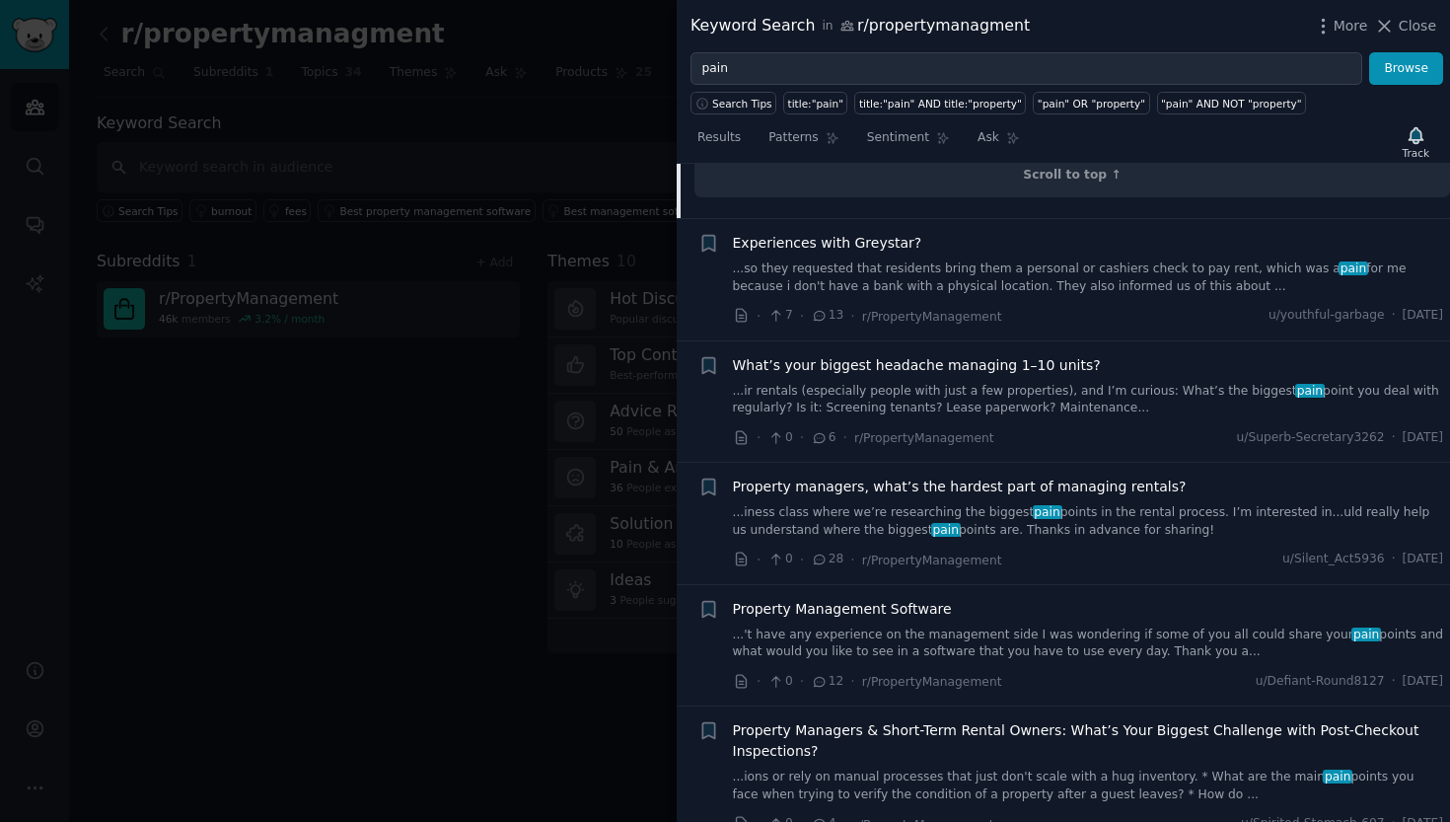
click at [908, 627] on link "...'t have any experience on the management side I was wondering if some of you…" at bounding box center [1088, 644] width 711 height 35
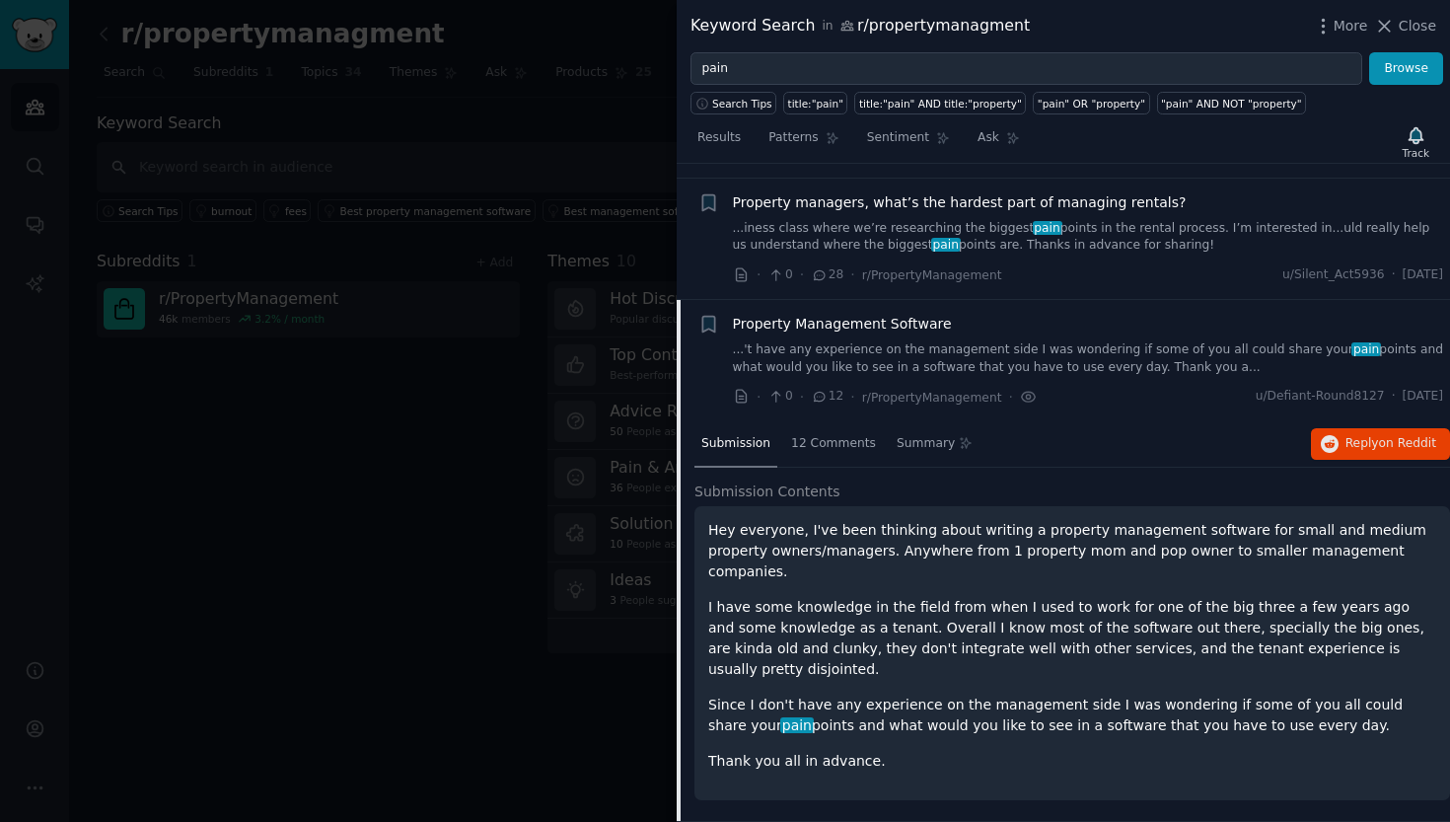
scroll to position [2354, 0]
click at [1351, 437] on span "Reply on Reddit" at bounding box center [1391, 446] width 91 height 18
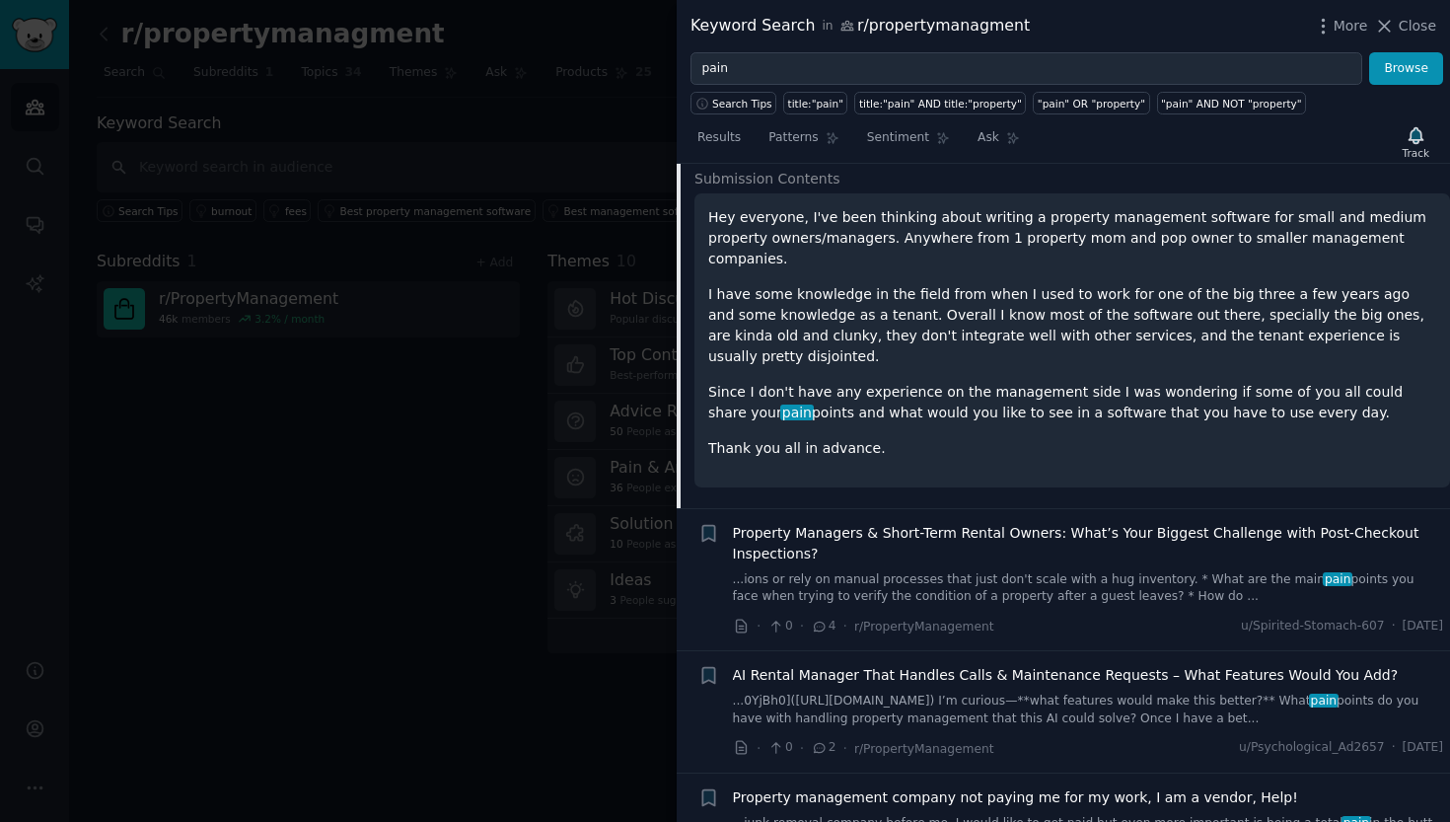
scroll to position [2689, 0]
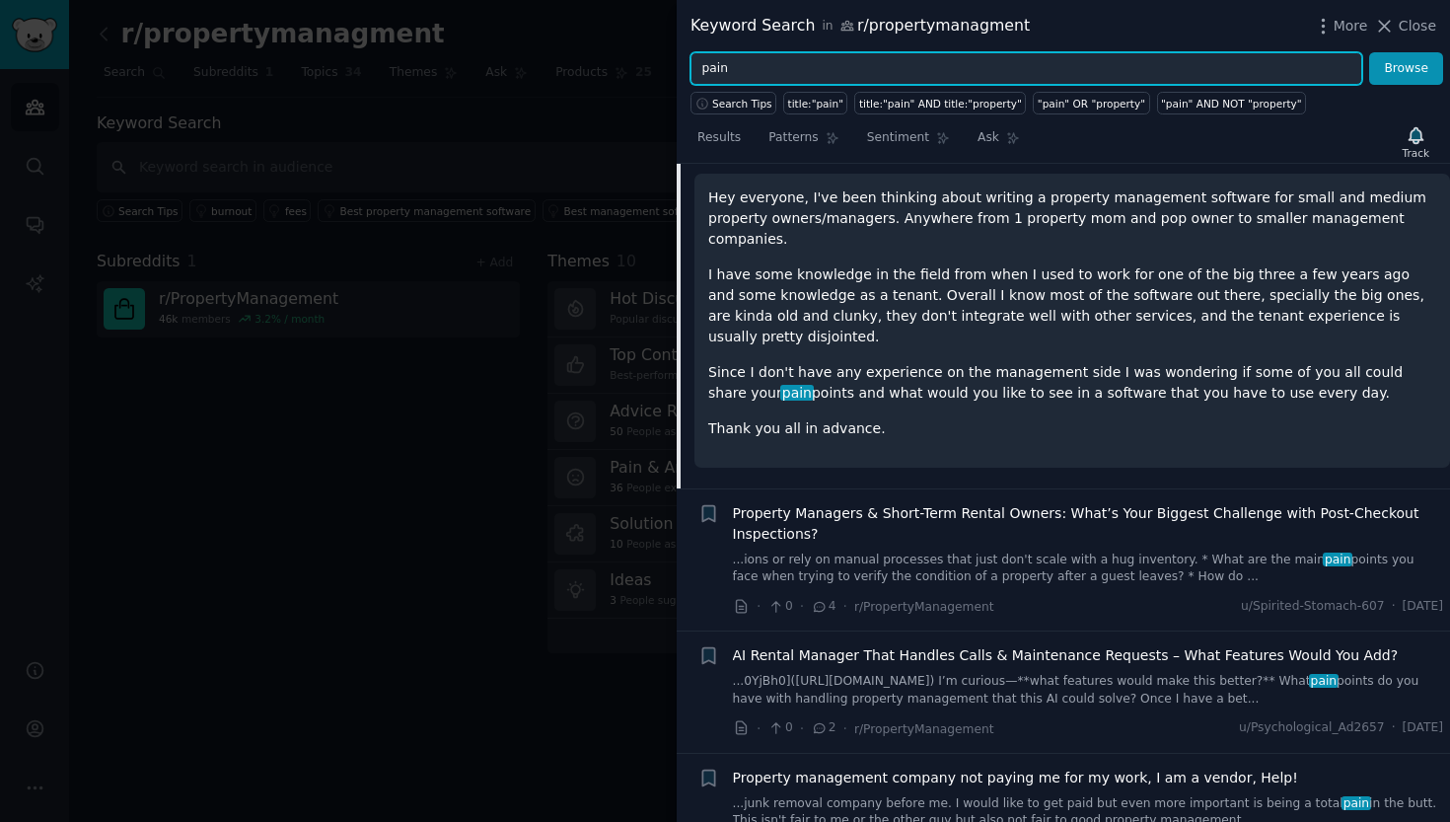
click at [830, 66] on input "pain" at bounding box center [1027, 69] width 672 height 34
type input "p"
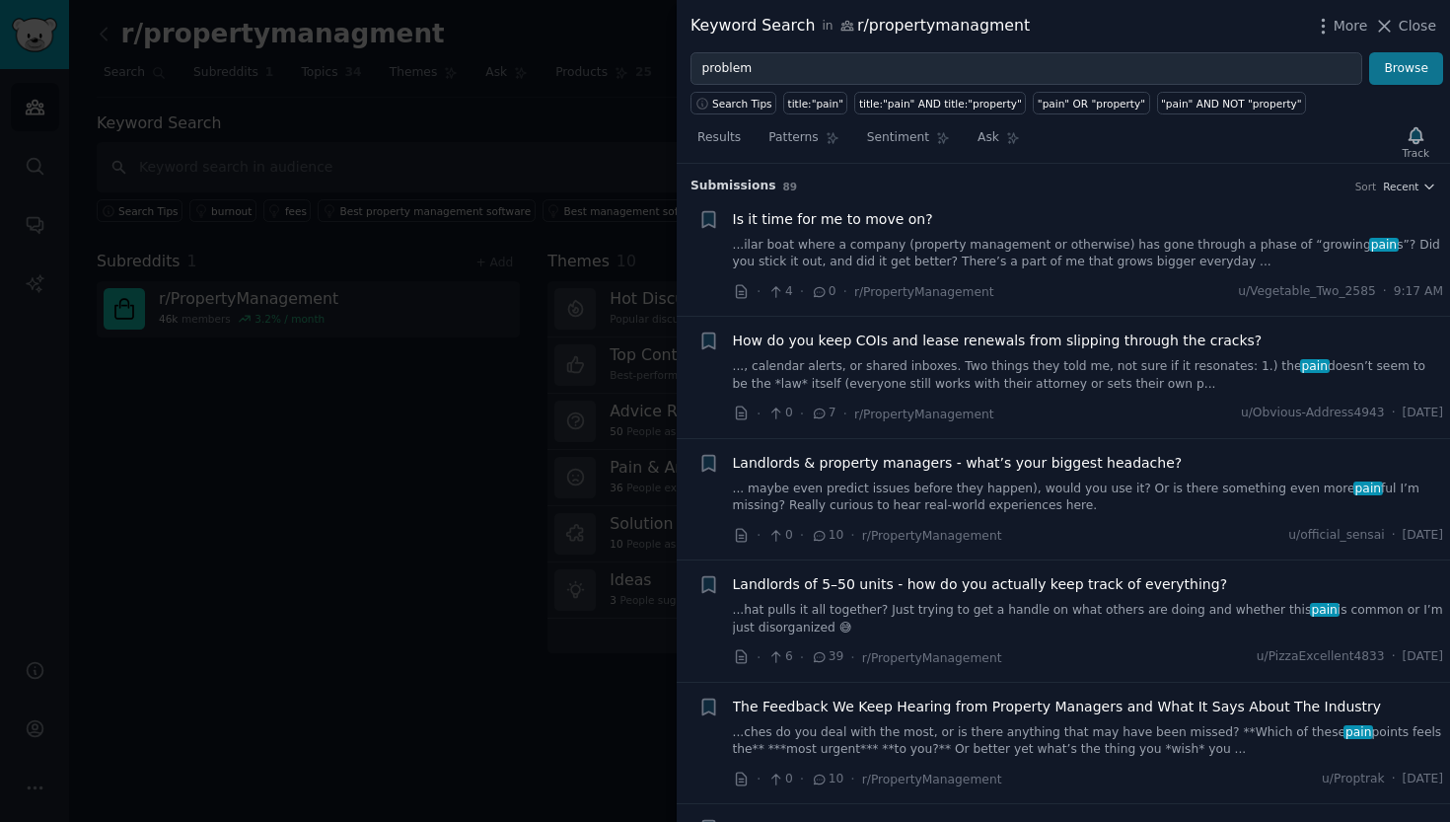
click at [1395, 70] on button "Browse" at bounding box center [1406, 69] width 74 height 34
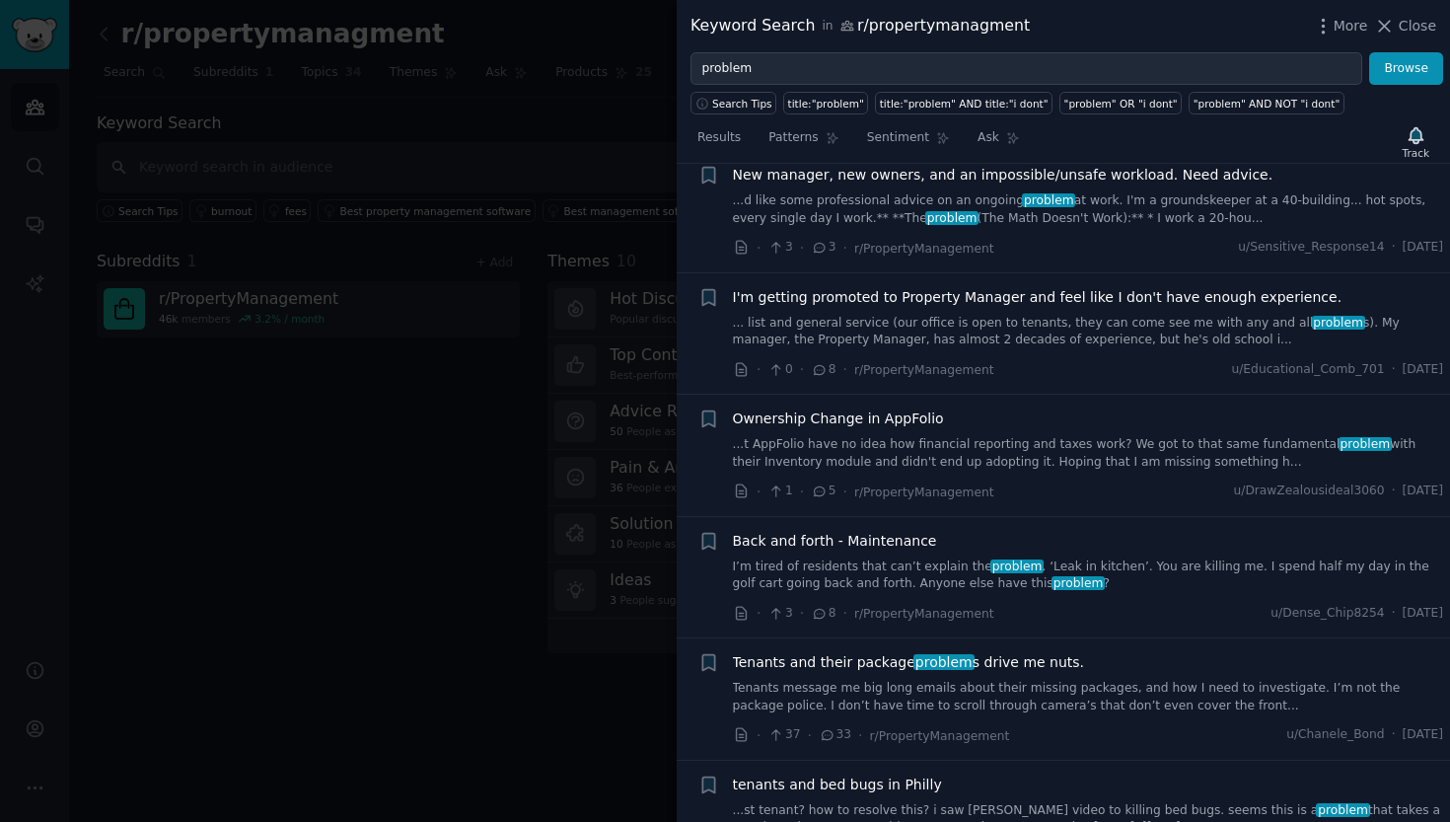
scroll to position [414, 0]
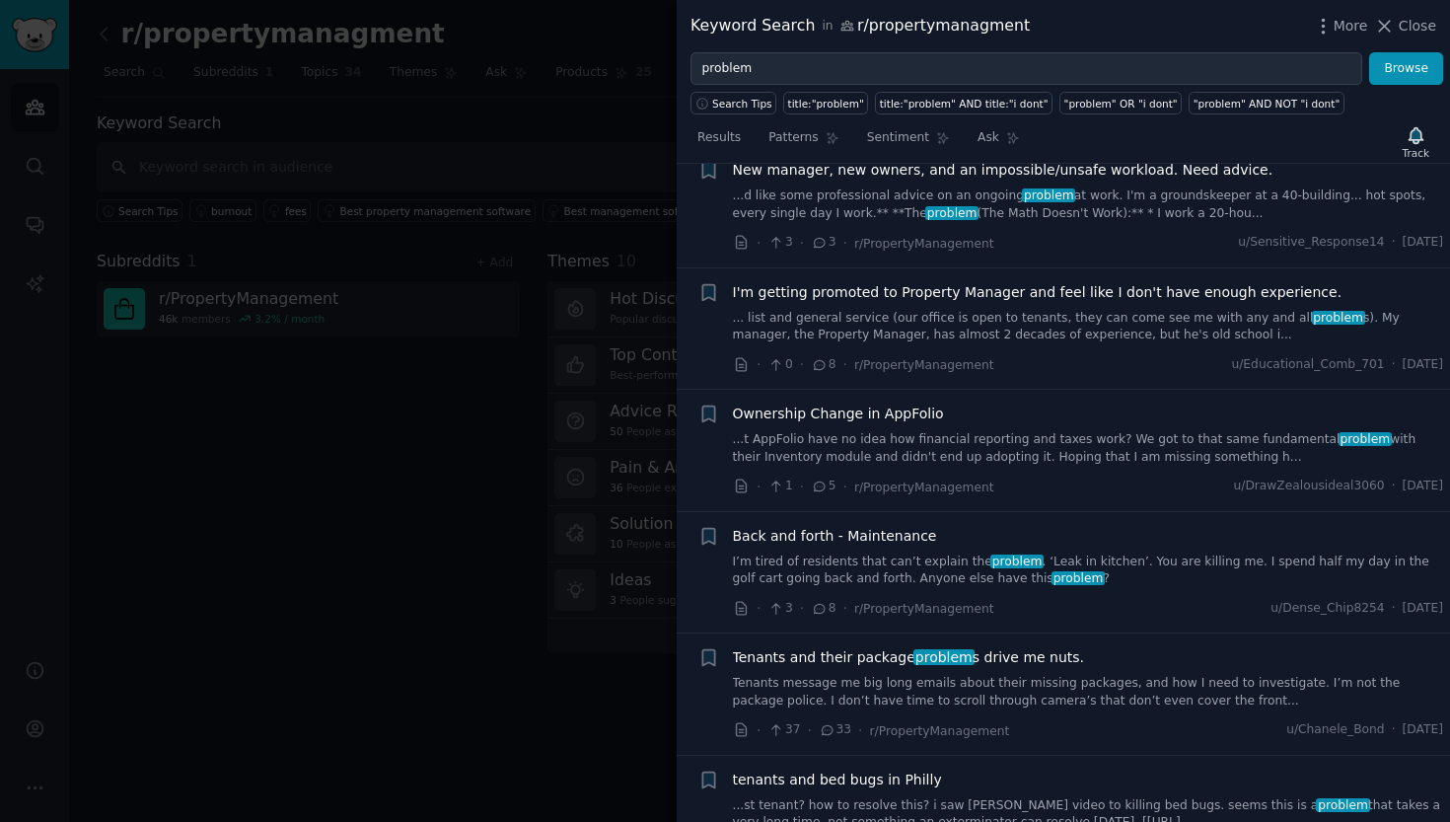
click at [851, 555] on link "I’m tired of residents that can’t explain the problem . ‘Leak in kitchen’. You …" at bounding box center [1088, 571] width 711 height 35
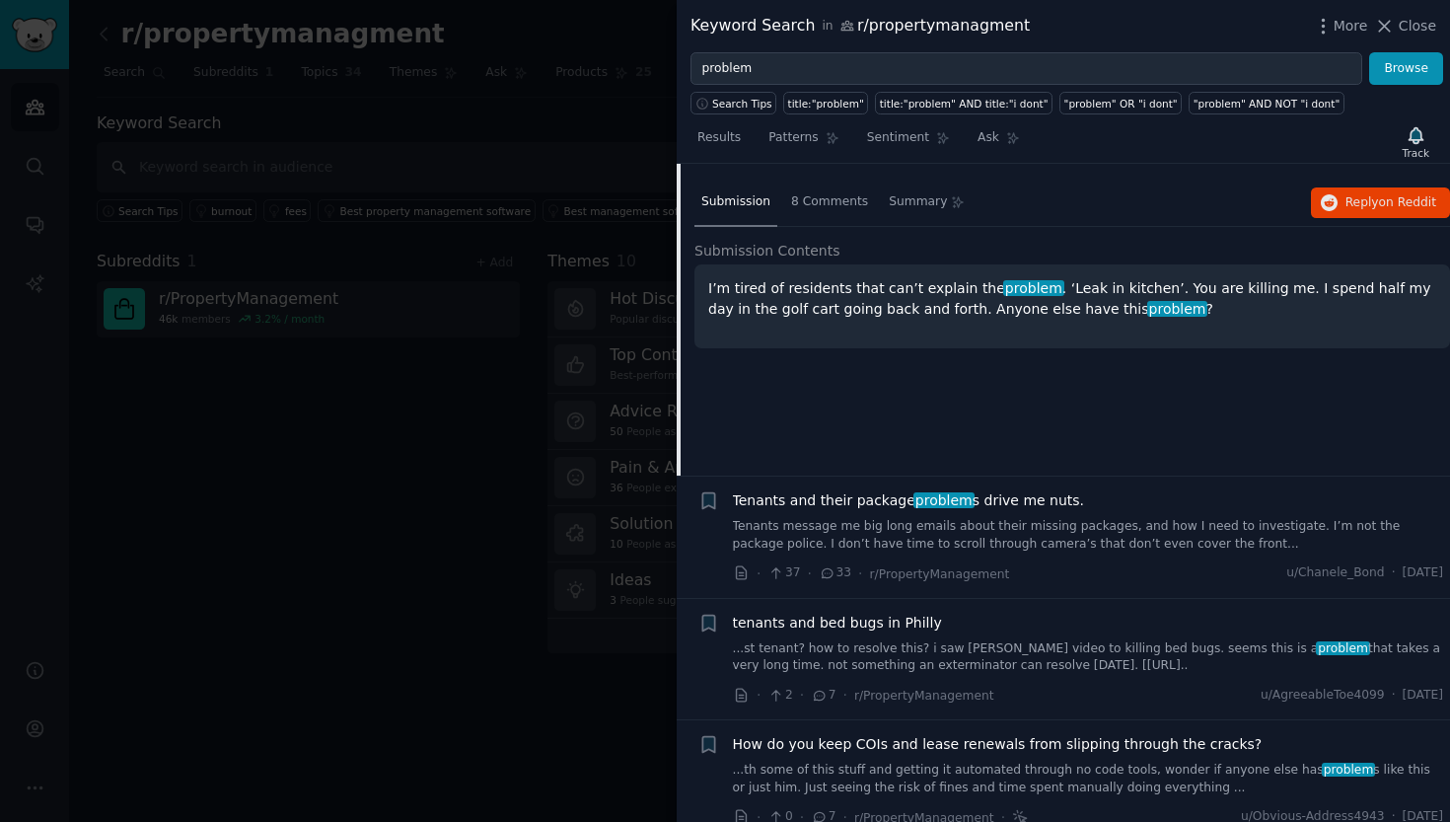
scroll to position [874, 0]
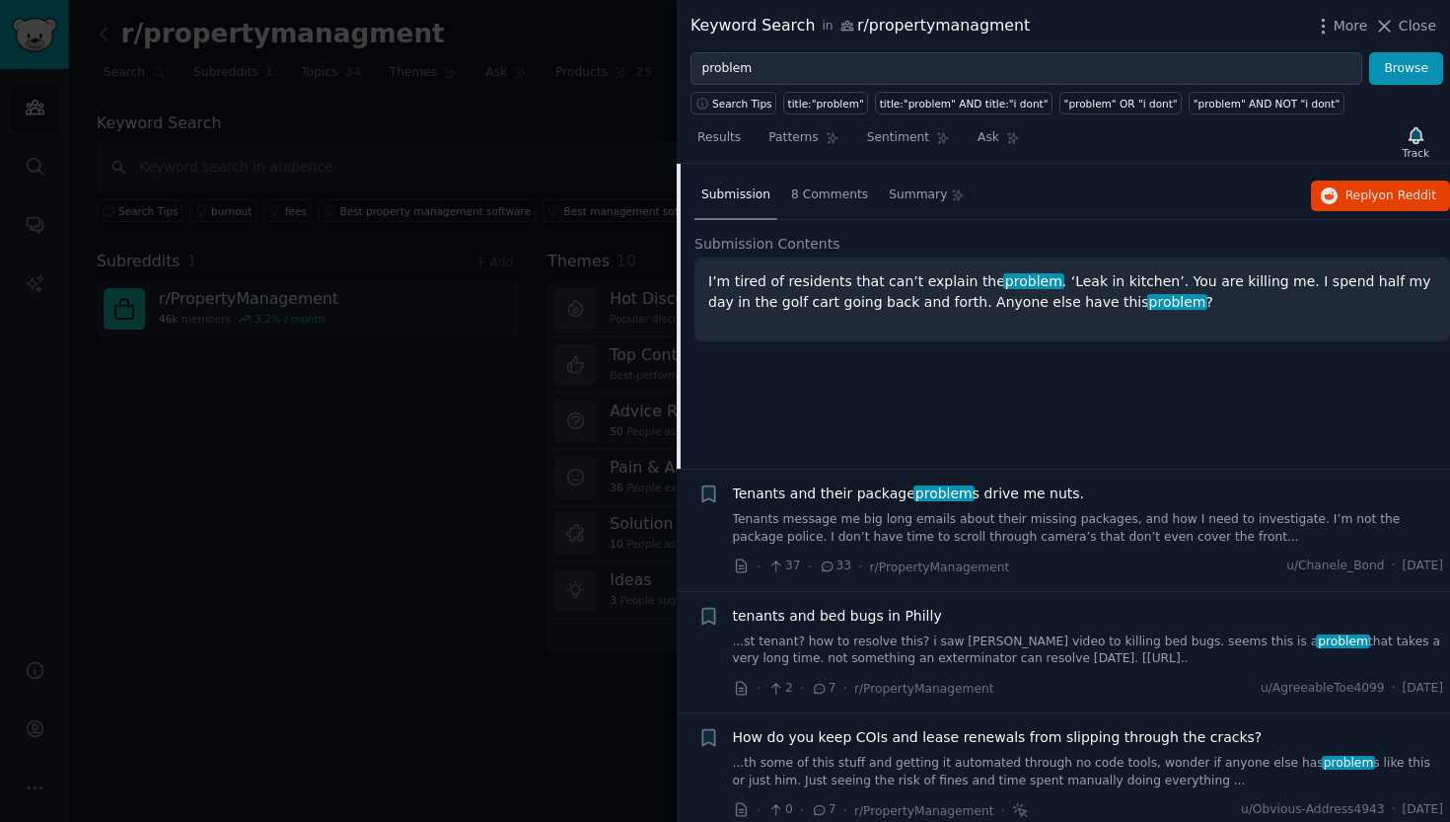
click at [870, 526] on link "Tenants message me big long emails about their missing packages, and how I need…" at bounding box center [1088, 528] width 711 height 35
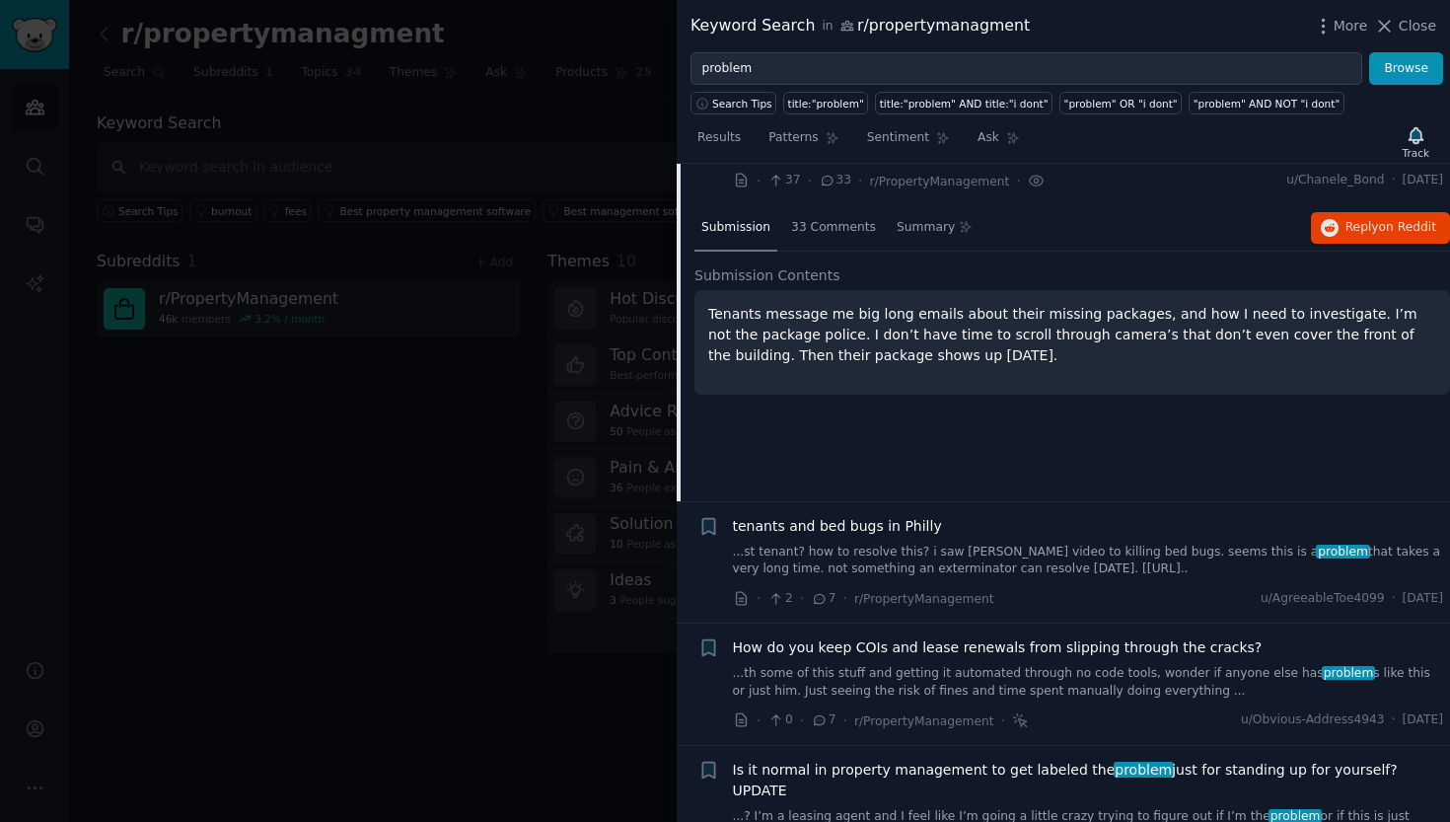
scroll to position [981, 0]
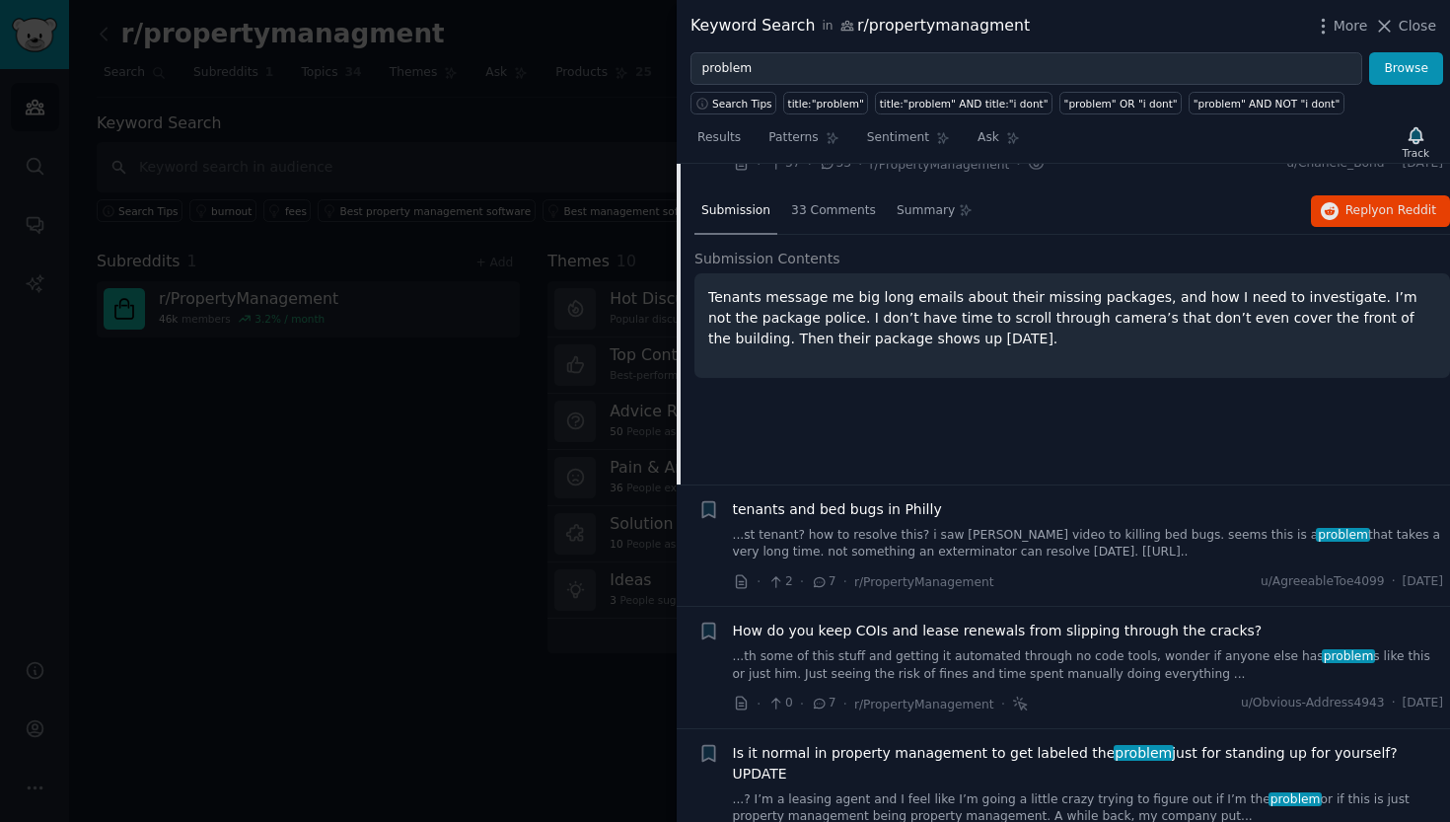
click at [867, 533] on link "...st tenant? how to resolve this? i saw [PERSON_NAME] video to killing bed bug…" at bounding box center [1088, 544] width 711 height 35
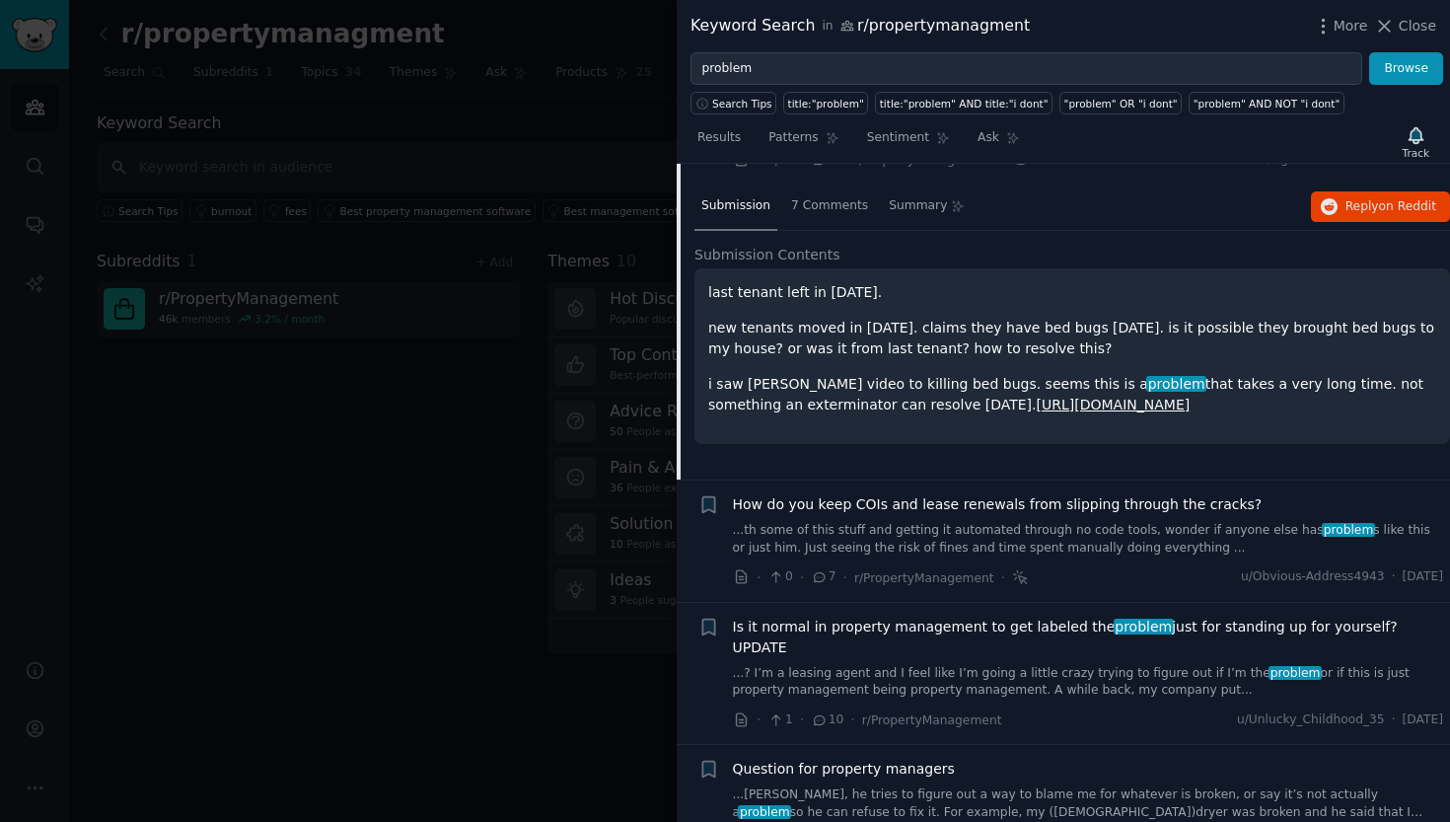
scroll to position [1126, 0]
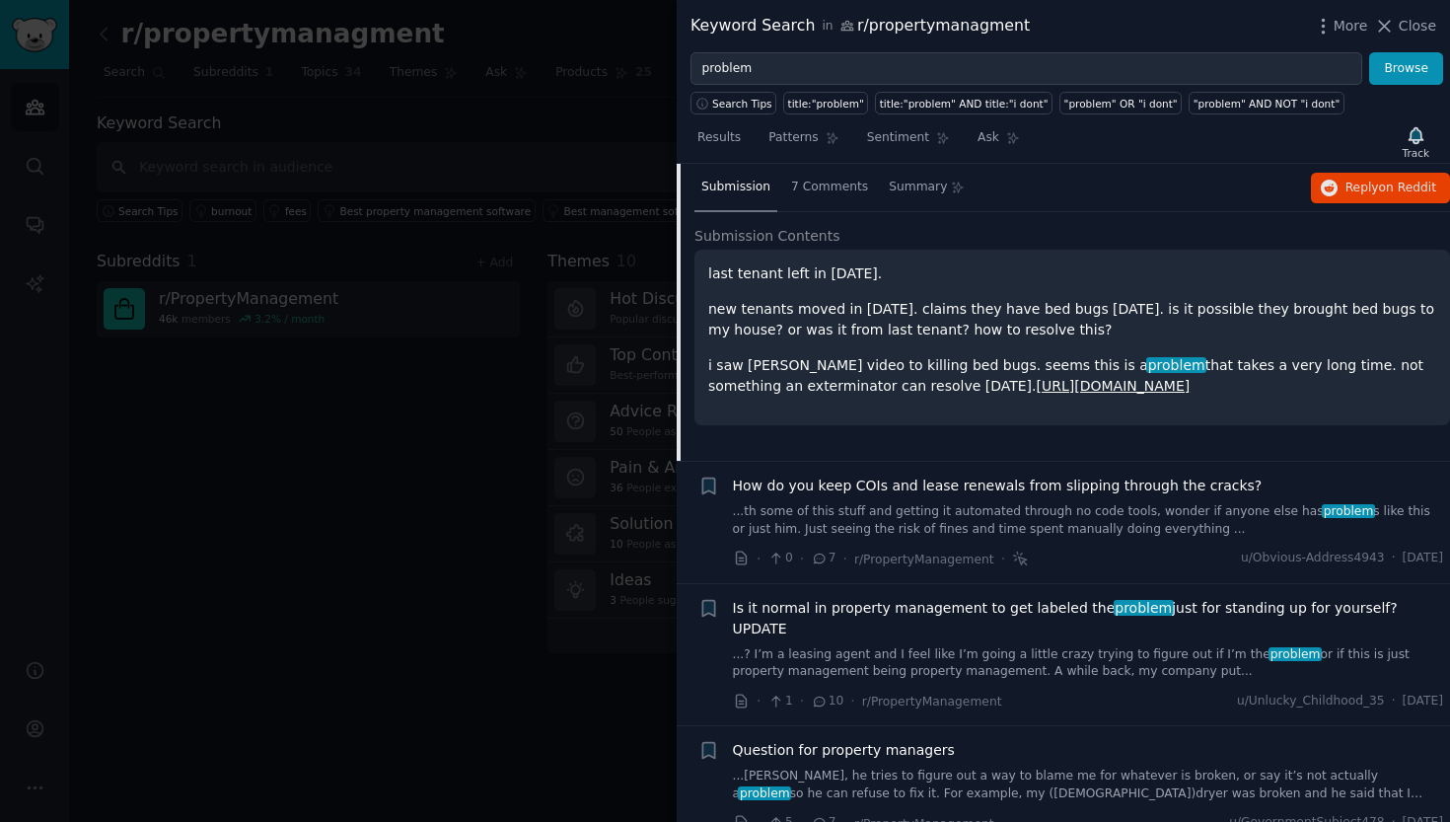
click at [871, 503] on link "...th some of this stuff and getting it automated through no code tools, wonder…" at bounding box center [1088, 520] width 711 height 35
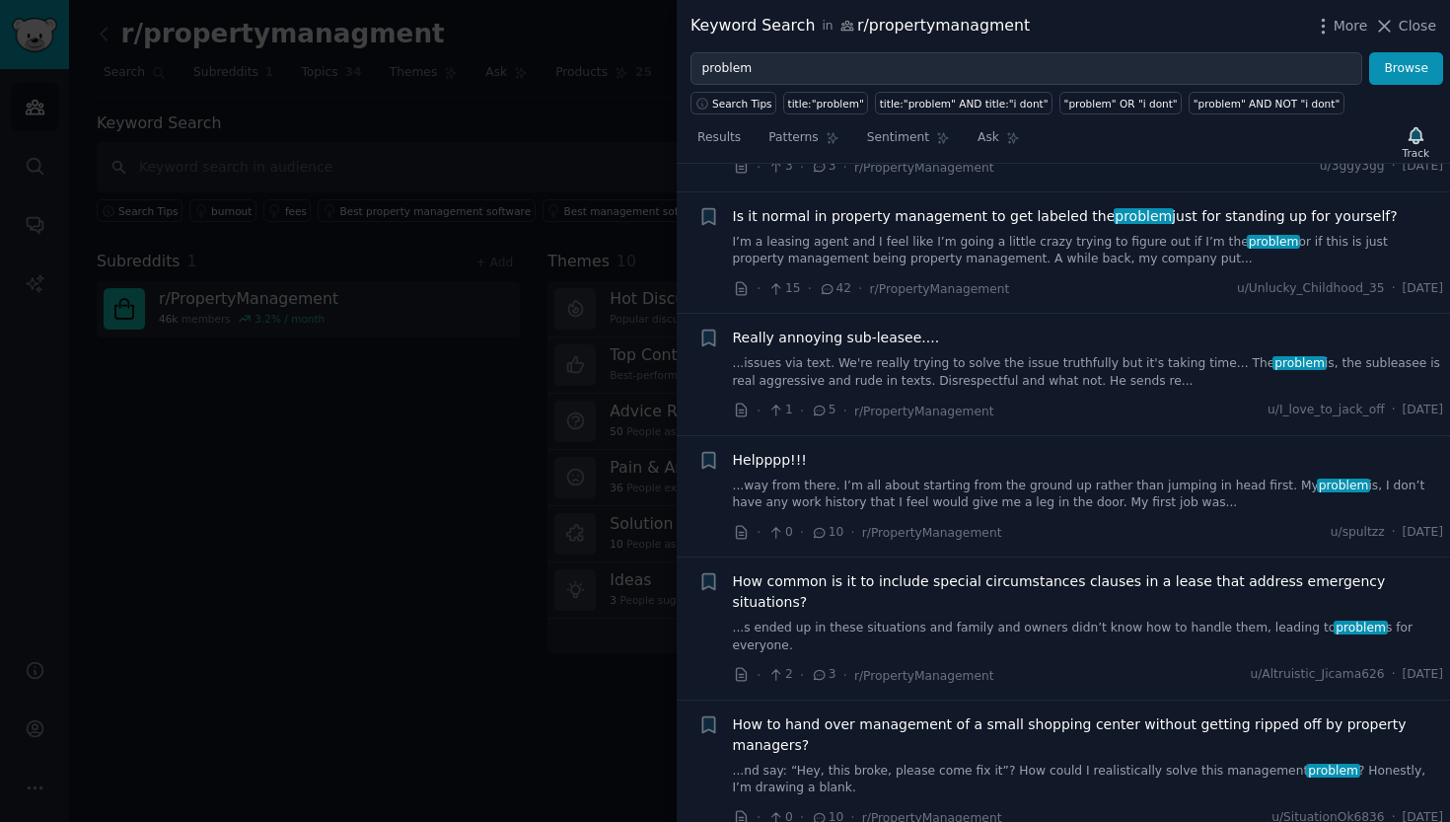
scroll to position [2318, 0]
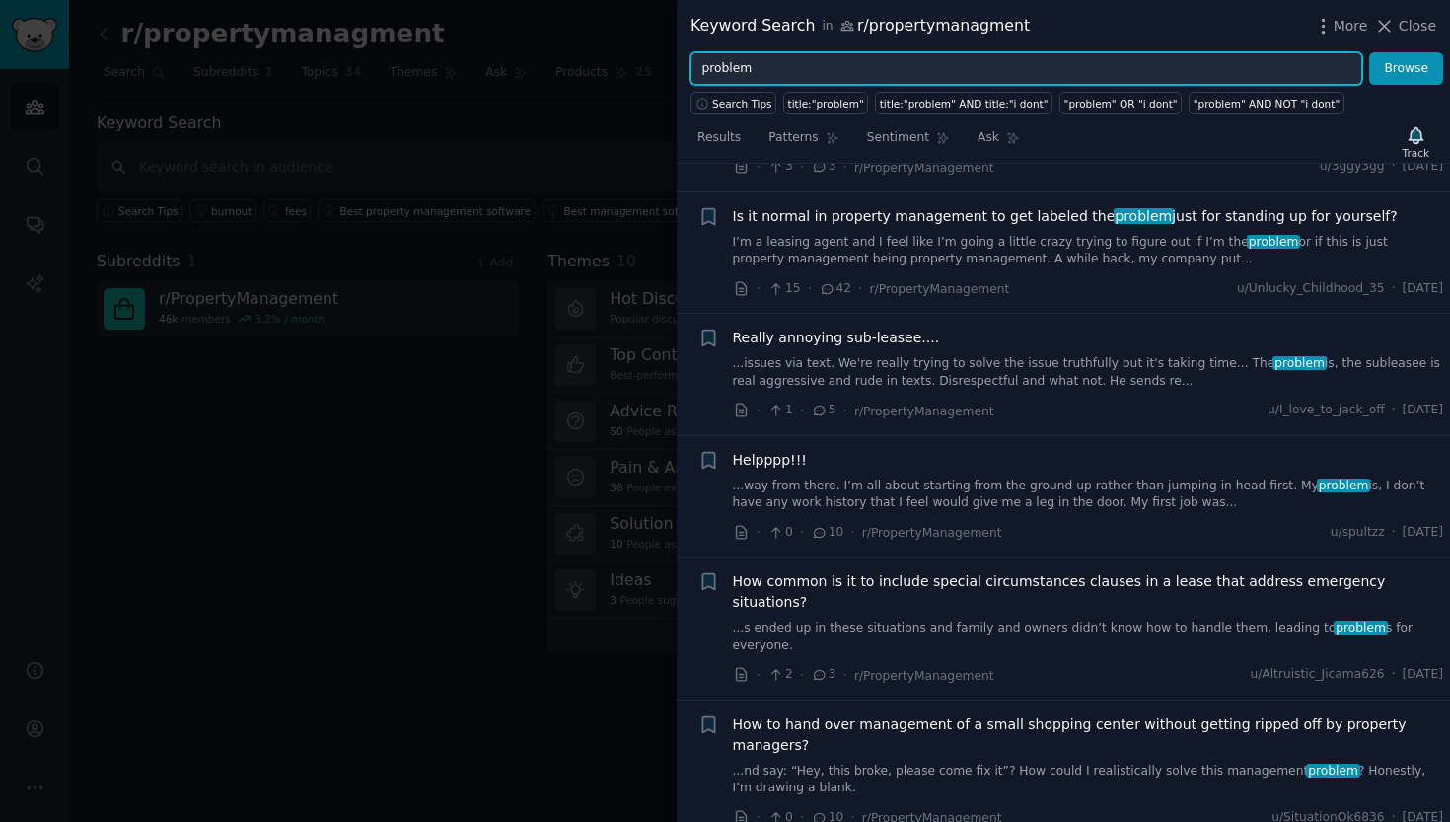
click at [770, 65] on input "problem" at bounding box center [1027, 69] width 672 height 34
type input "p"
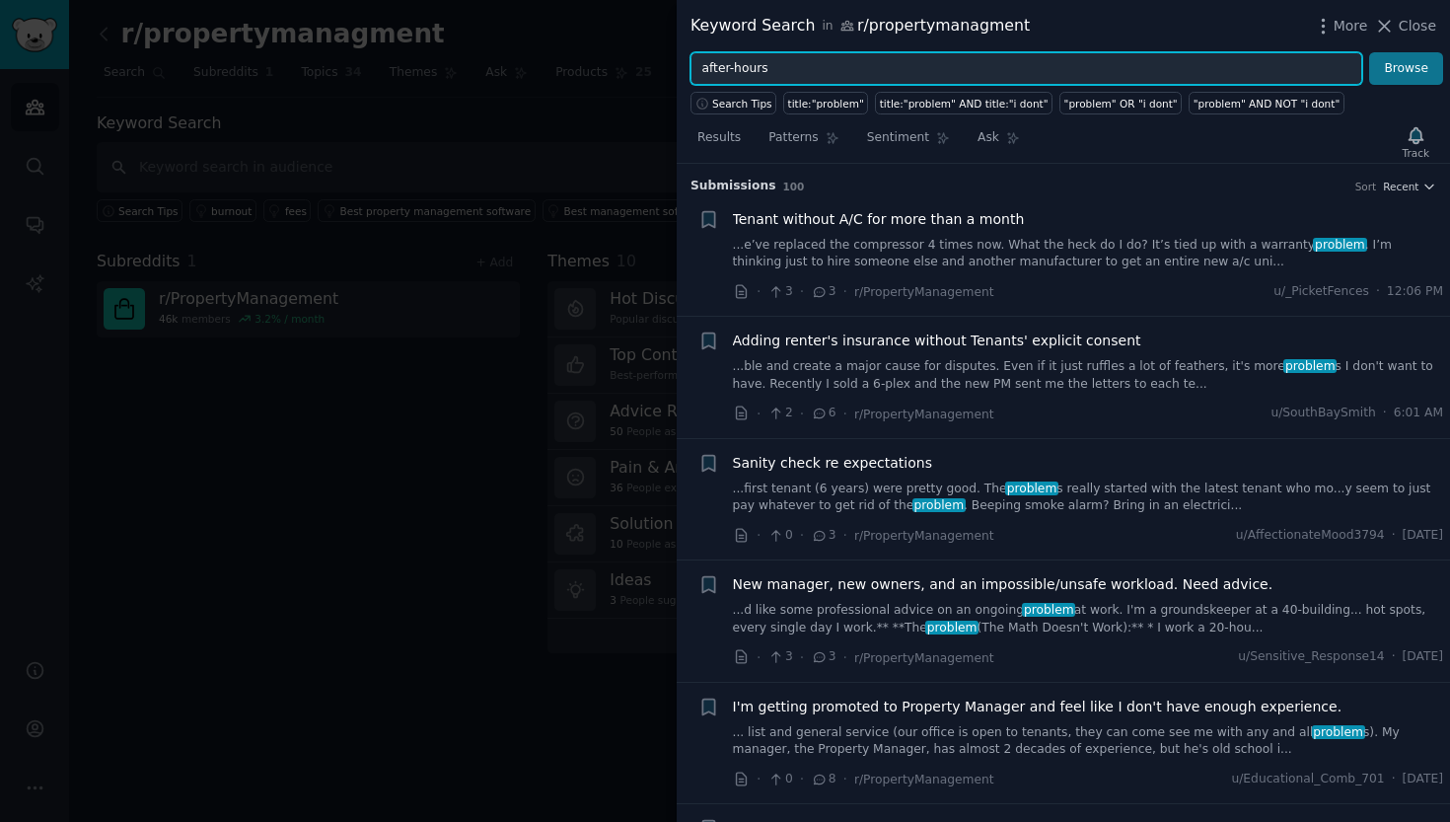
type input "after-hours"
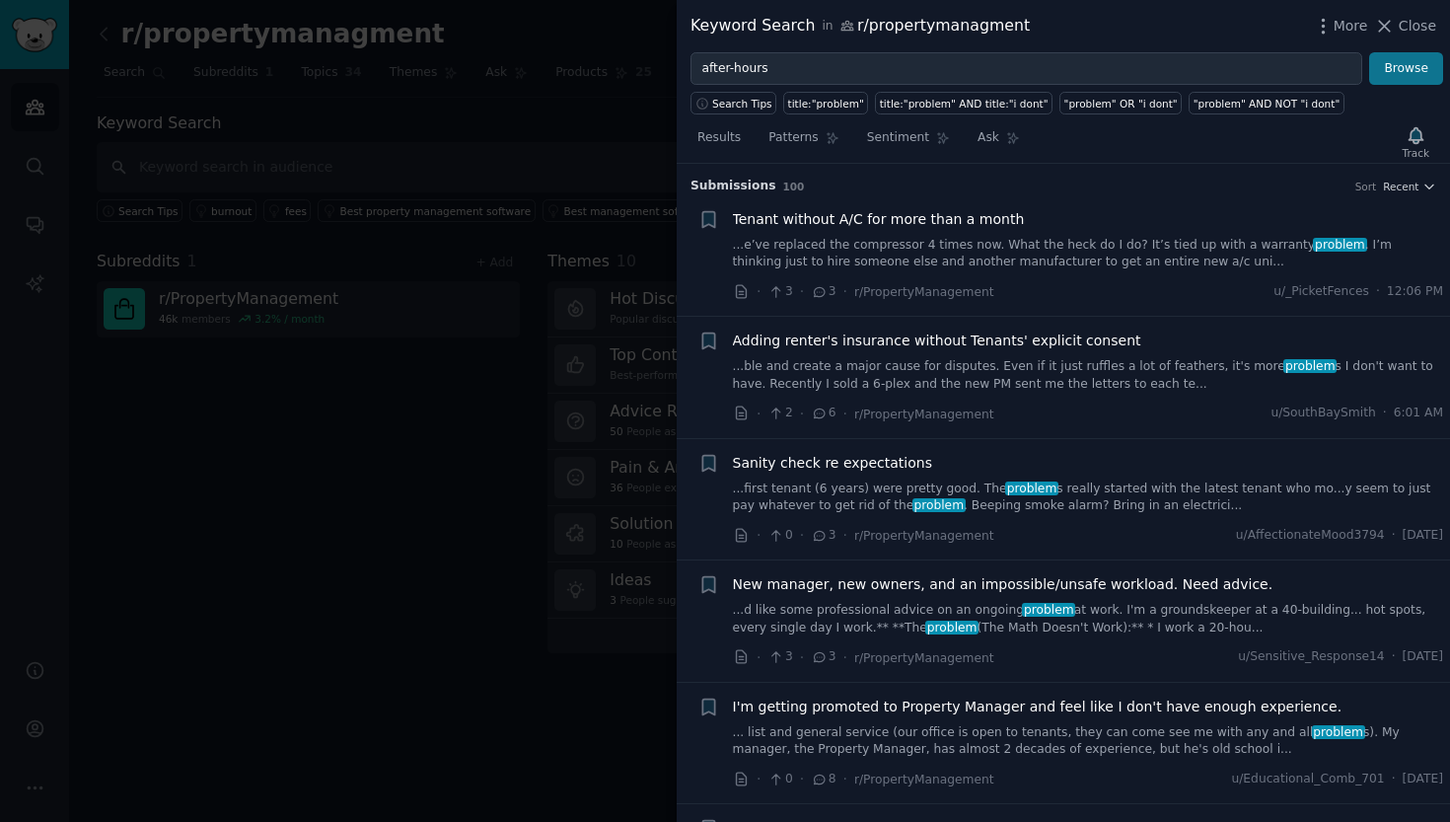
click at [1396, 62] on button "Browse" at bounding box center [1406, 69] width 74 height 34
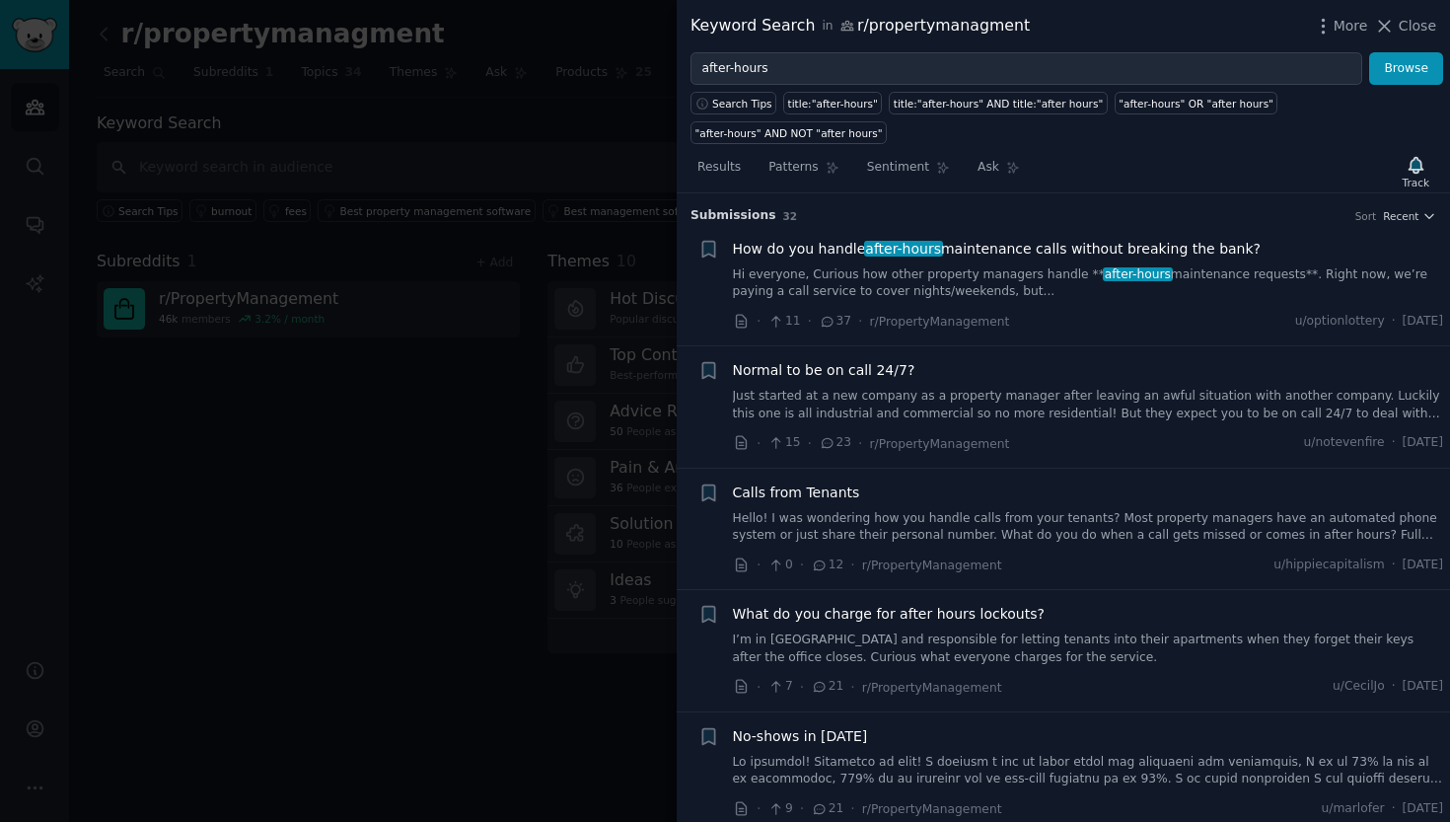
click at [979, 272] on link "Hi everyone, Curious how other property managers handle ** after-hours maintena…" at bounding box center [1088, 283] width 711 height 35
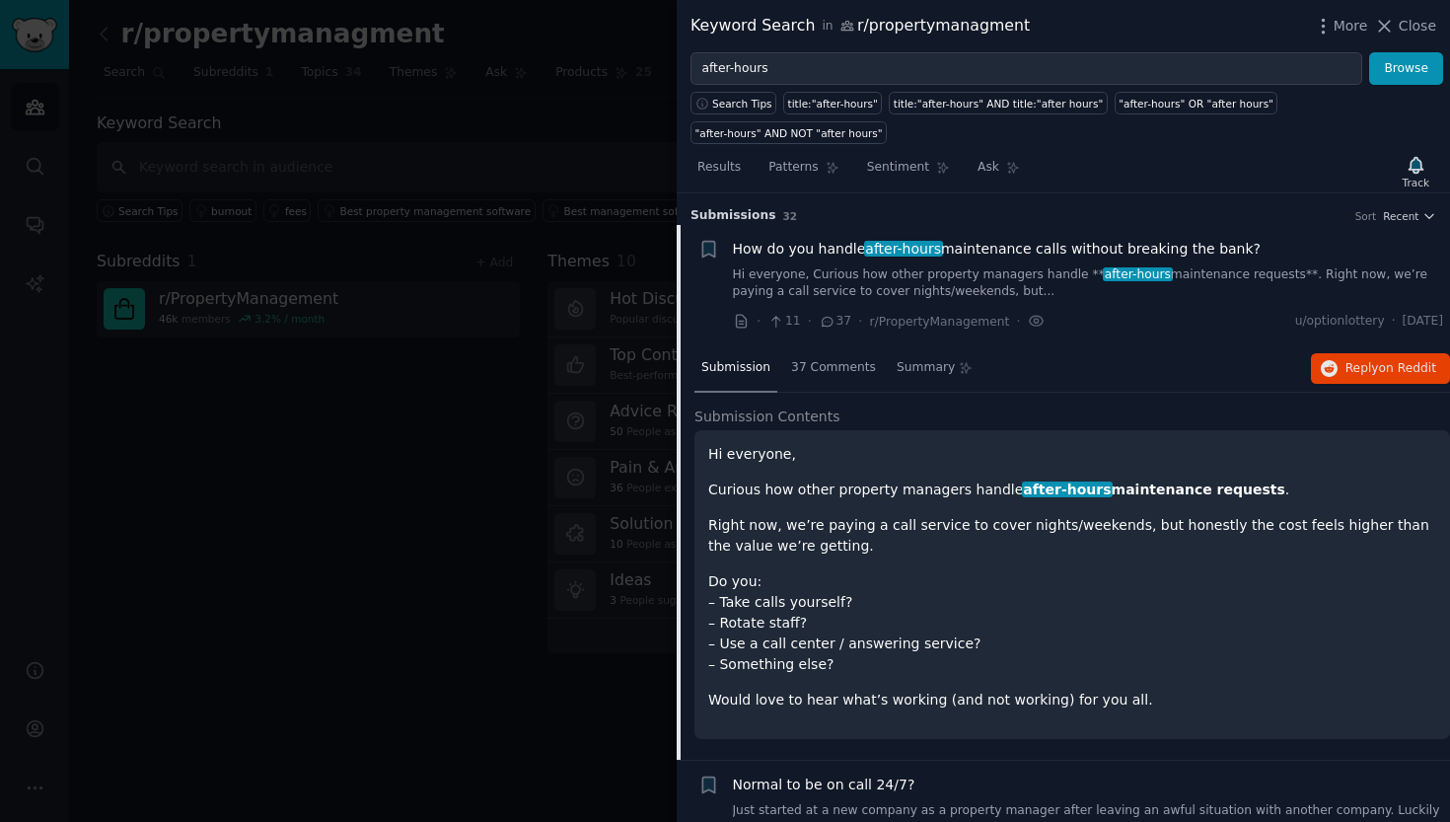
scroll to position [31, 0]
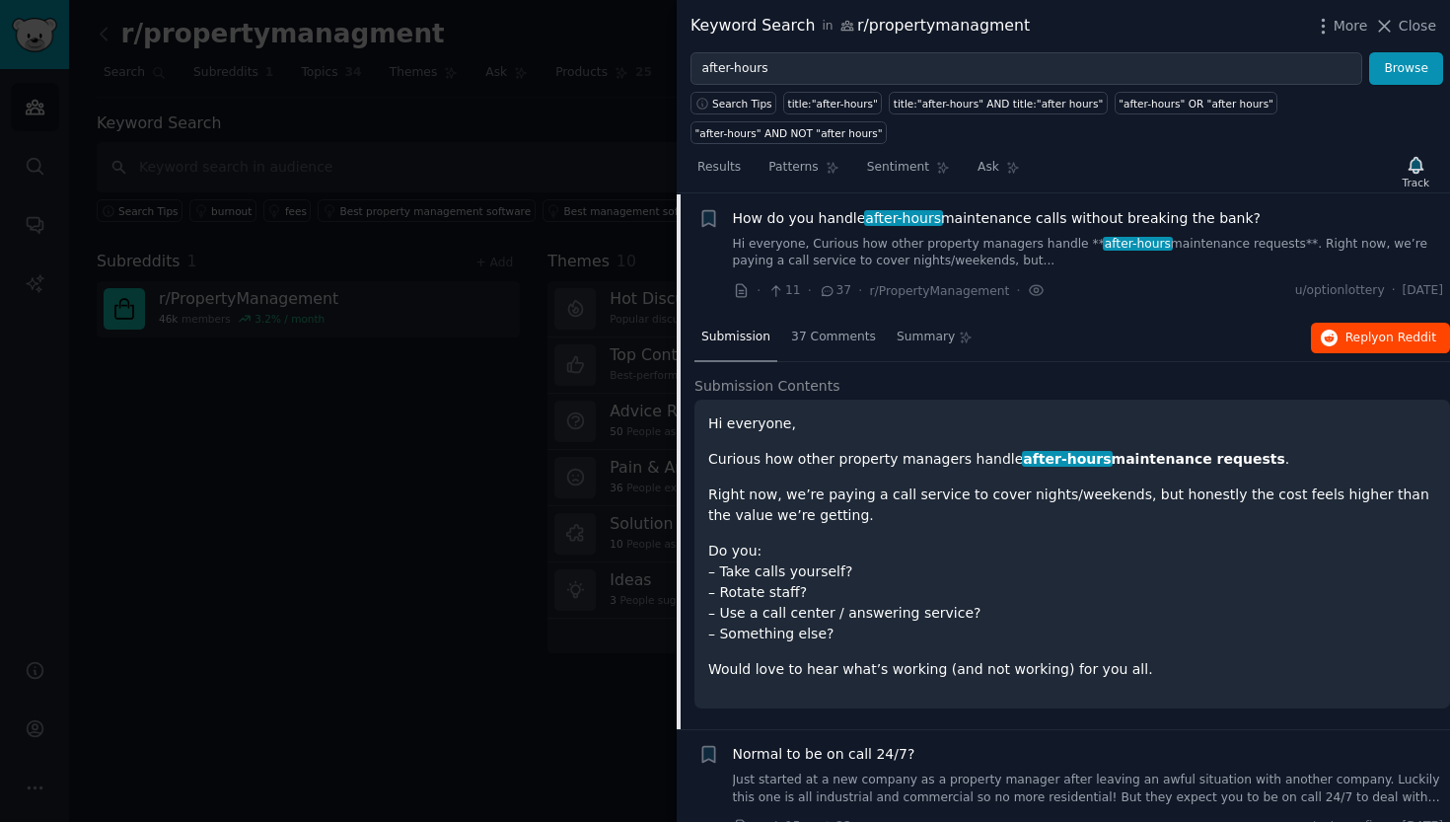
click at [1346, 340] on span "Reply on Reddit" at bounding box center [1391, 339] width 91 height 18
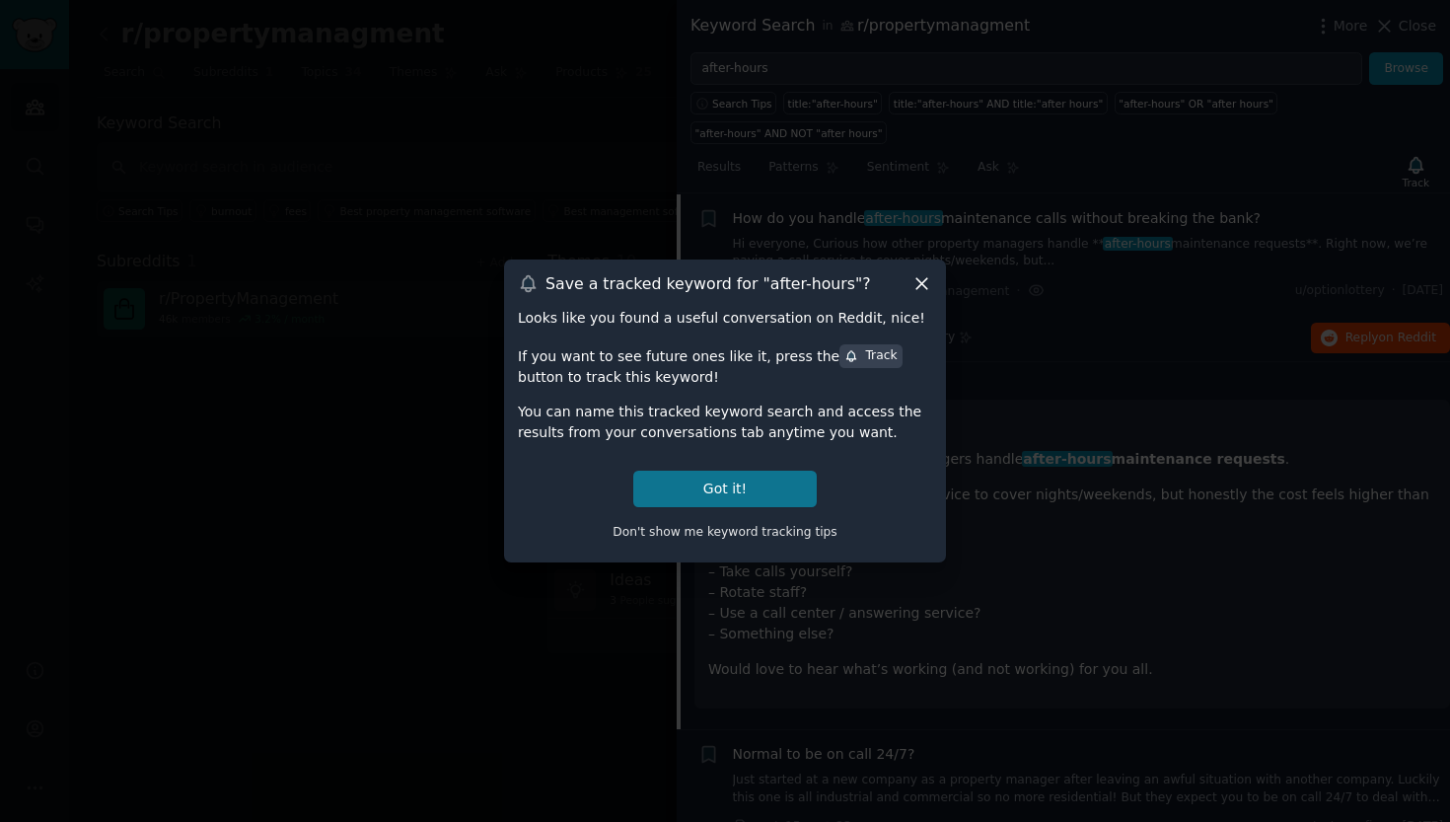
click at [769, 491] on button "Got it!" at bounding box center [725, 489] width 184 height 37
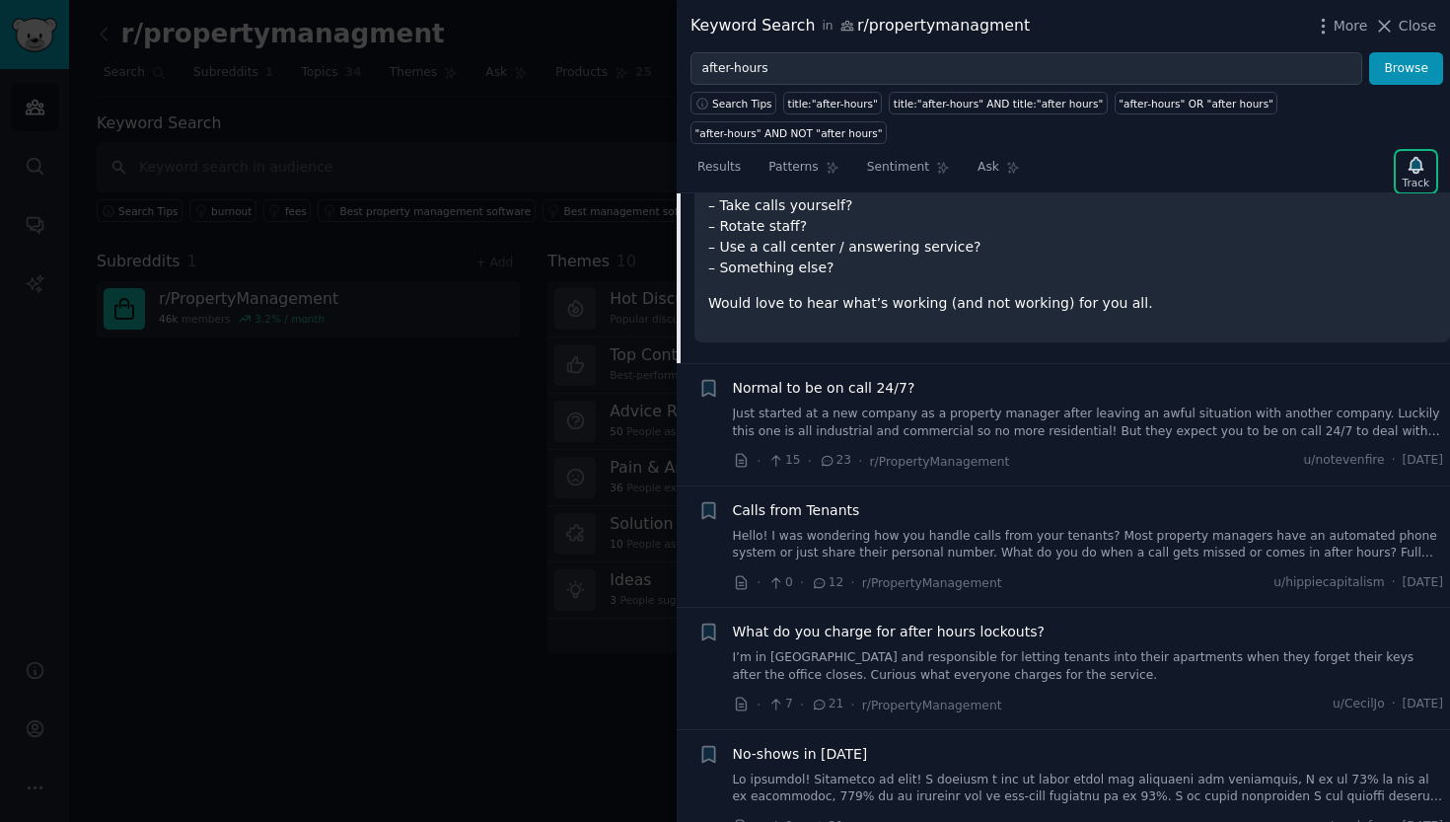
scroll to position [402, 0]
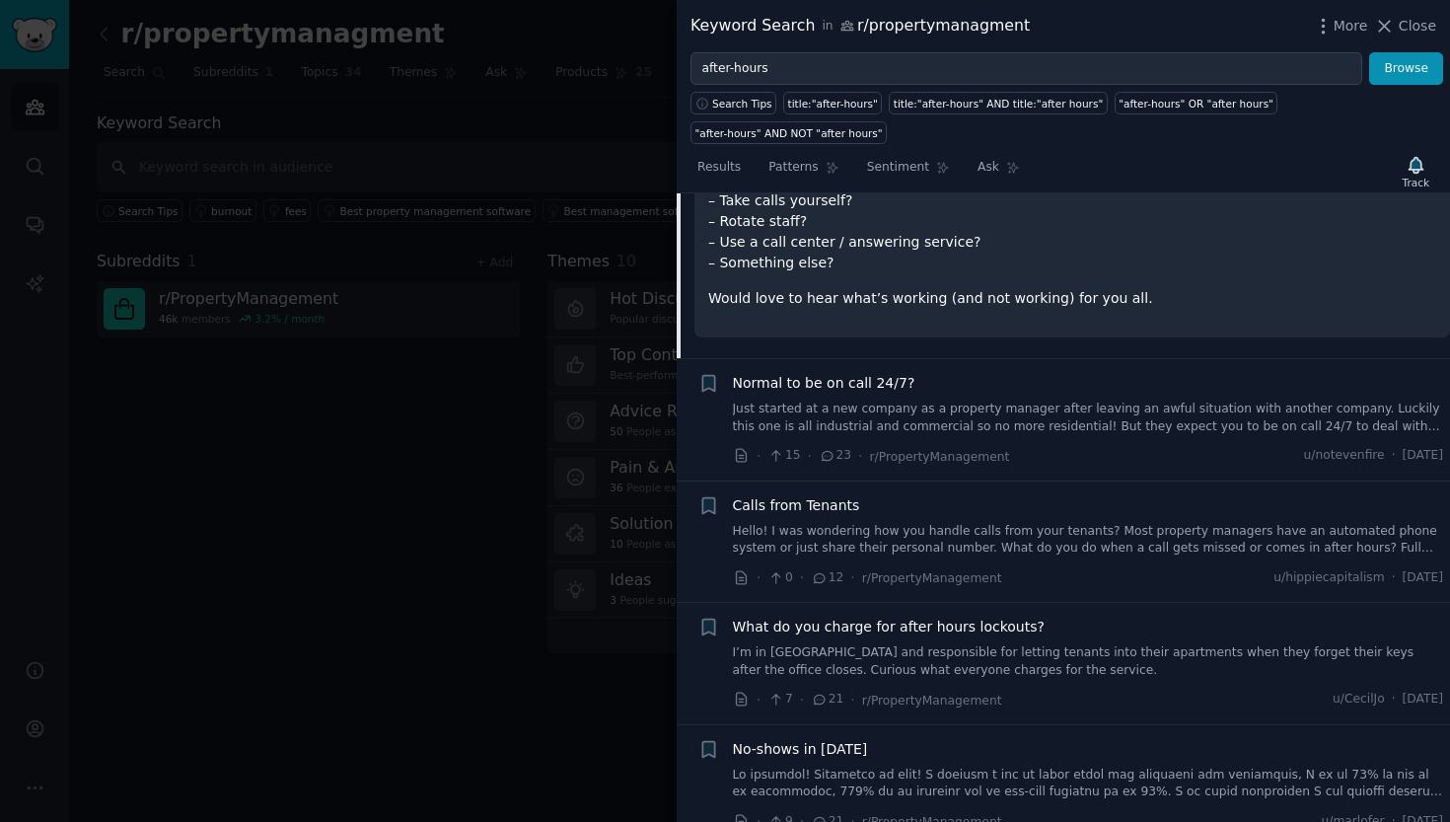
click at [886, 648] on link "I’m in [GEOGRAPHIC_DATA] and responsible for letting tenants into their apartme…" at bounding box center [1088, 661] width 711 height 35
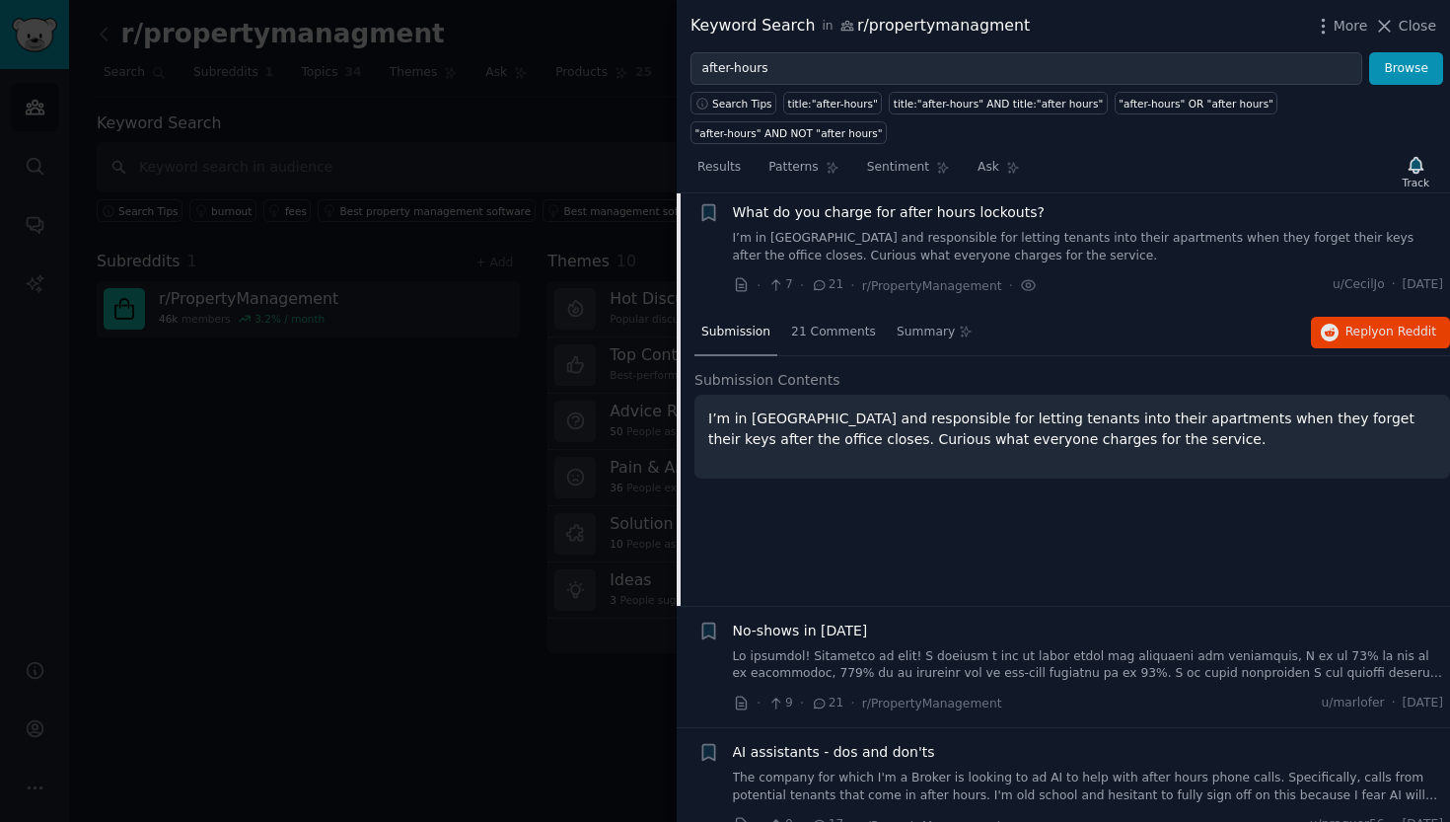
scroll to position [393, 0]
